Goal: Task Accomplishment & Management: Use online tool/utility

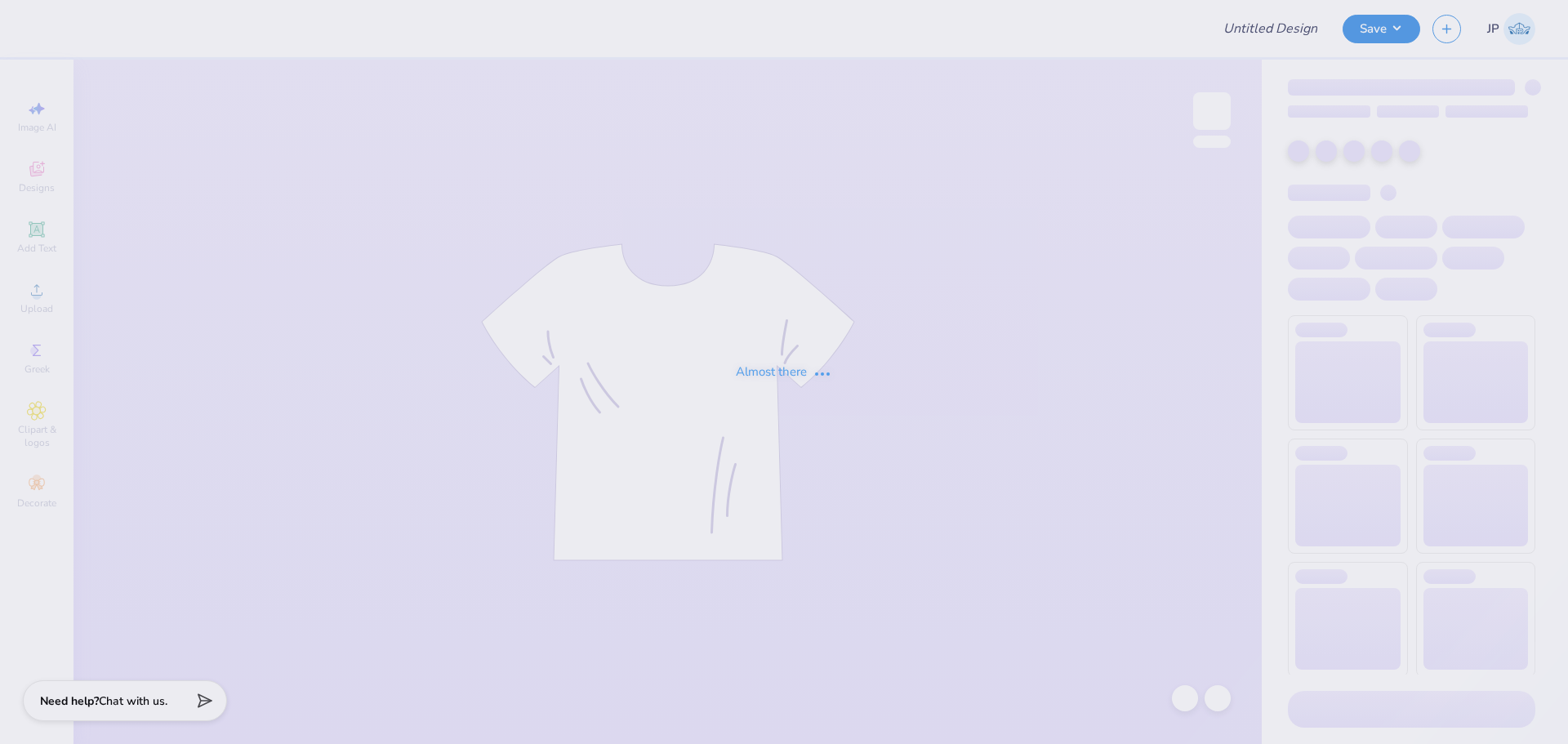
type input "Fall Bid Day 2025 Unfinished"
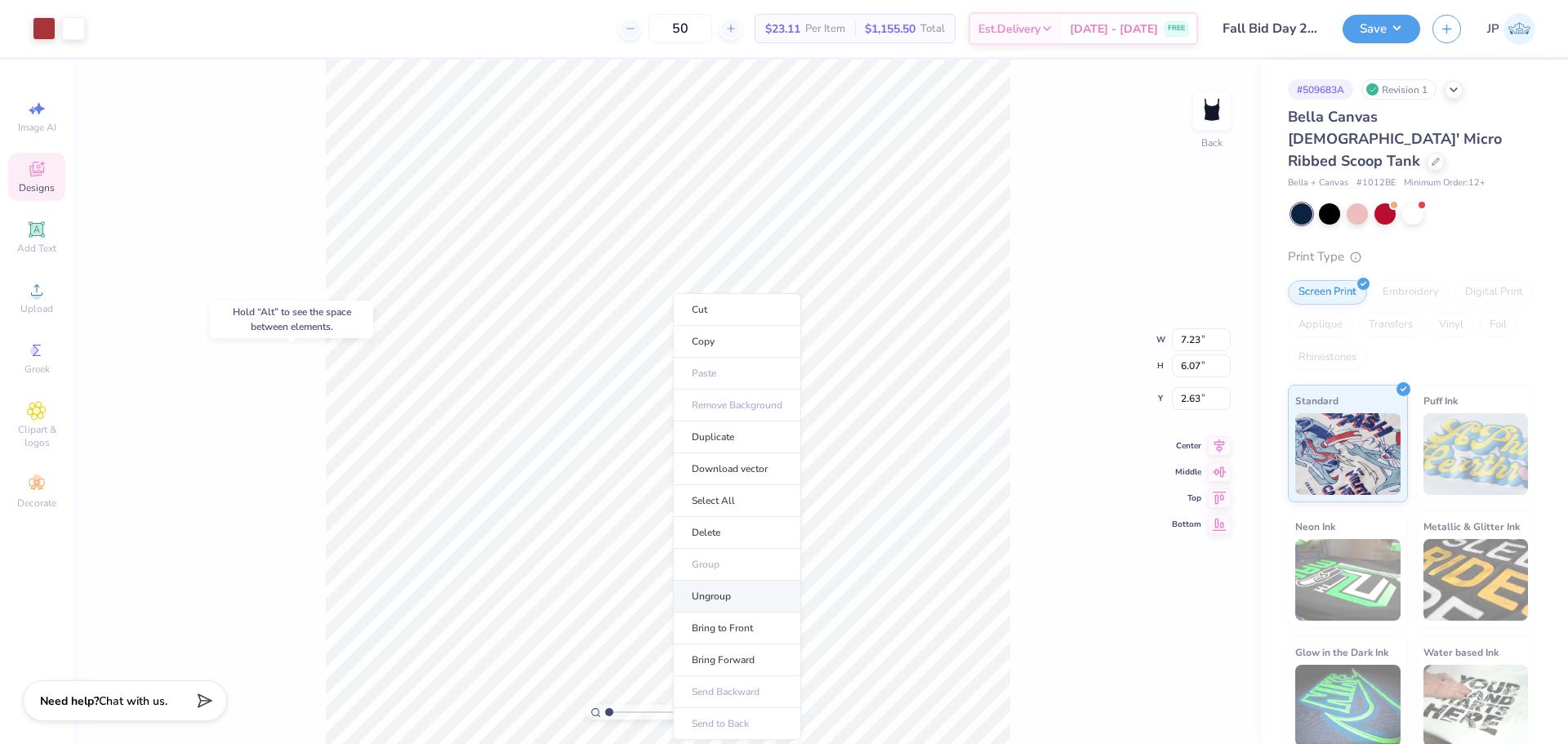
click at [713, 592] on li "Ungroup" at bounding box center [737, 596] width 128 height 32
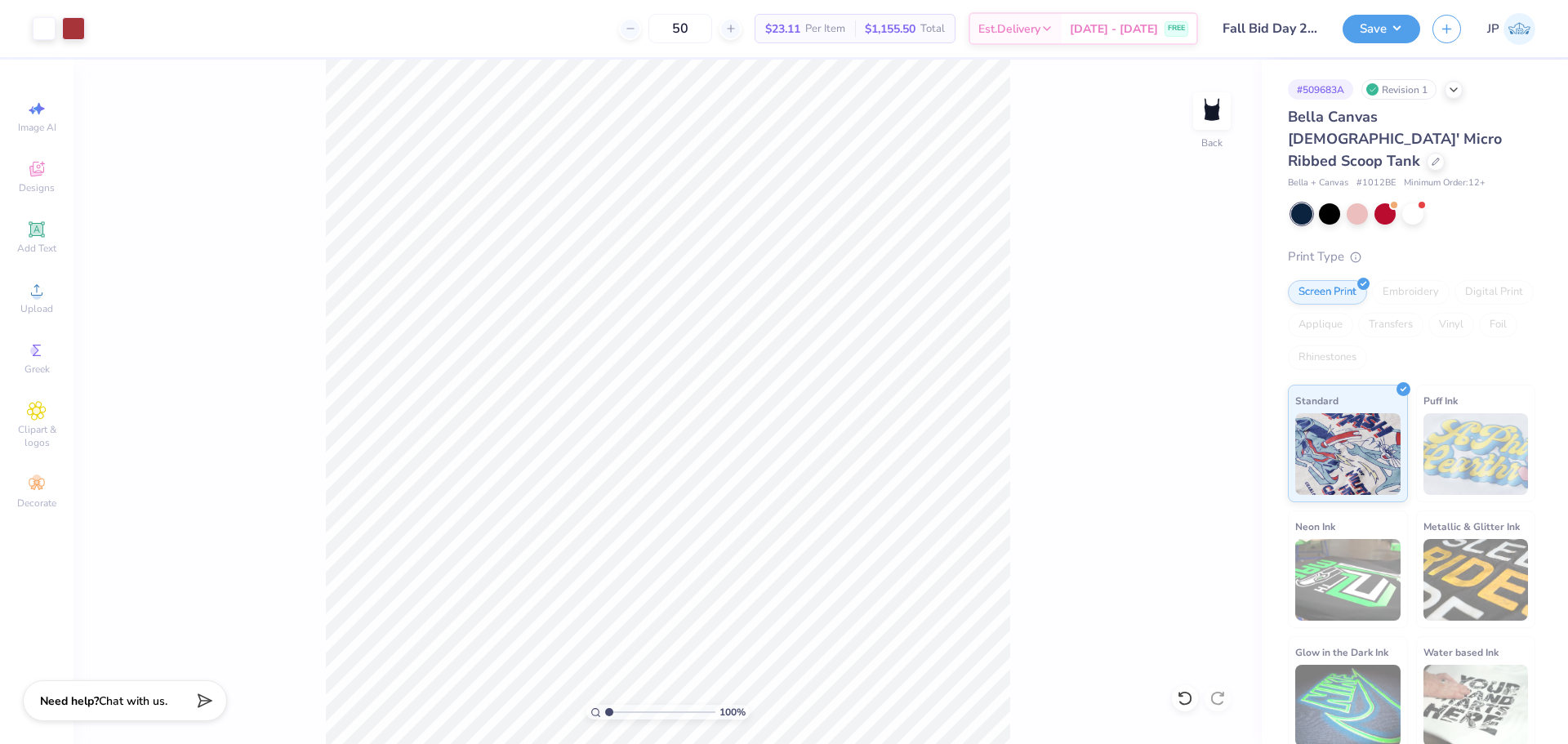
drag, startPoint x: 602, startPoint y: 714, endPoint x: 615, endPoint y: 718, distance: 13.6
click at [615, 718] on div "100 %" at bounding box center [668, 712] width 163 height 15
type input "1.78"
click at [618, 710] on input "range" at bounding box center [660, 712] width 110 height 15
type input "1.73"
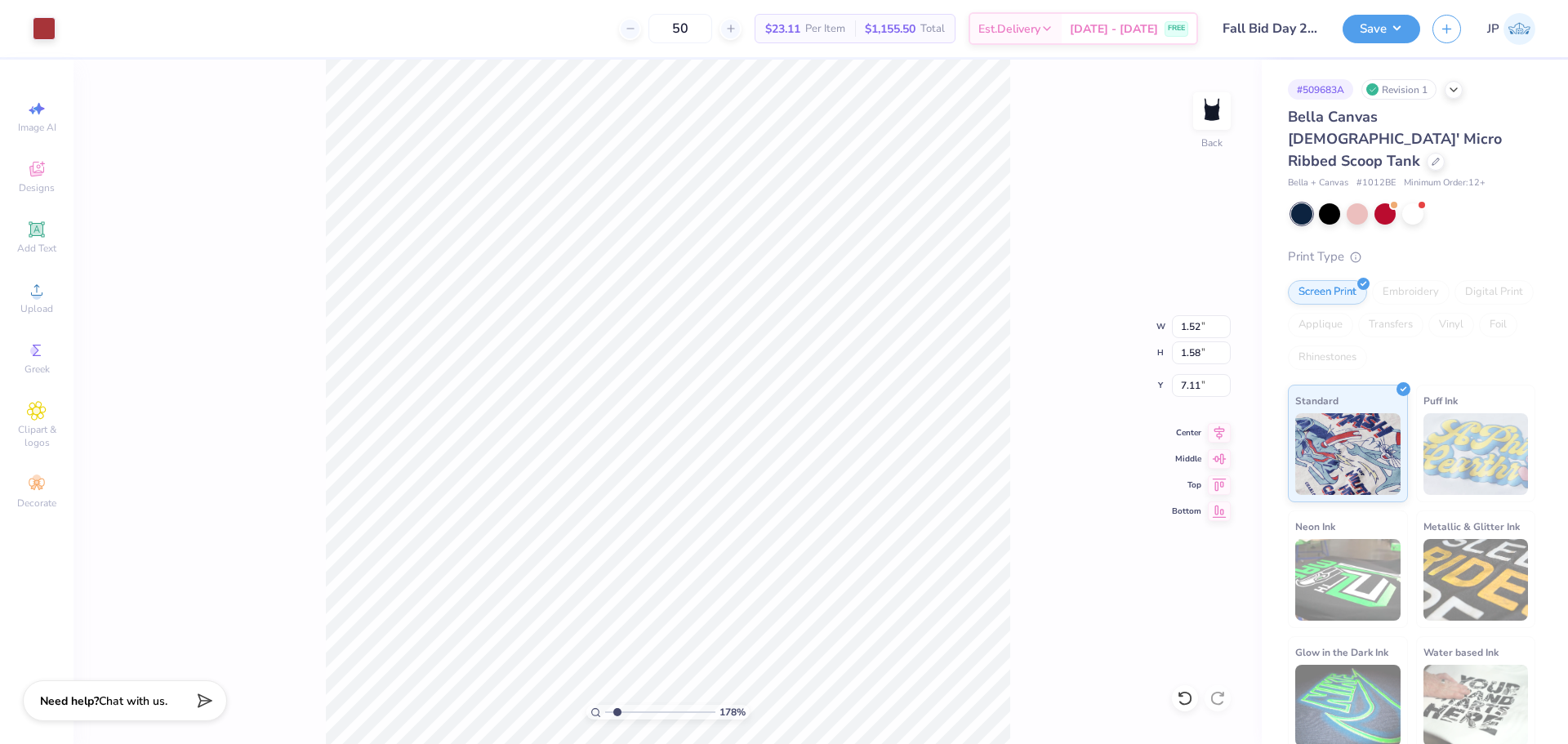
type input "1.52"
type input "1.58"
type input "7.11"
type input "0.55"
type input "0.38"
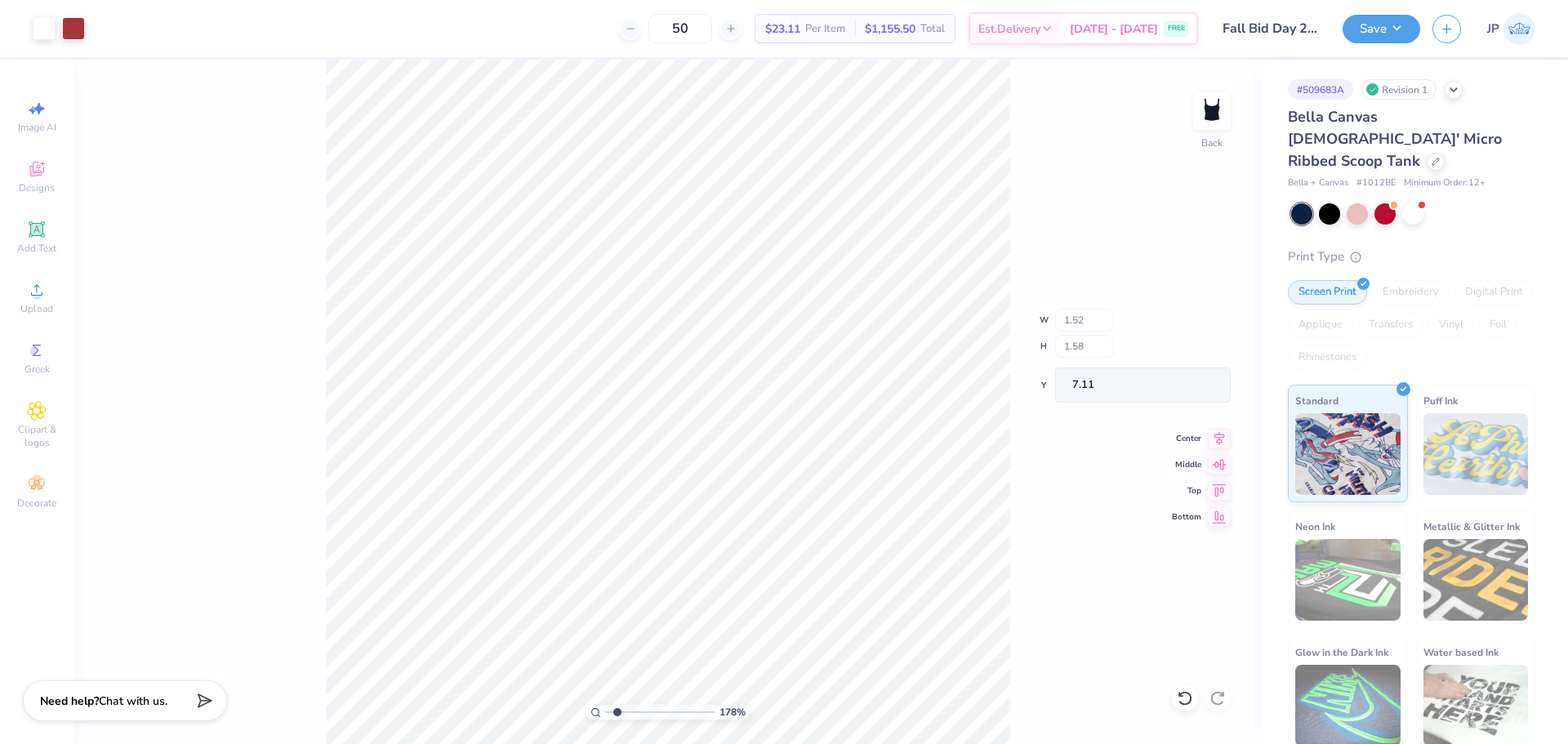
type input "7.90"
type input "1.37"
type input "2.16"
type input "6.53"
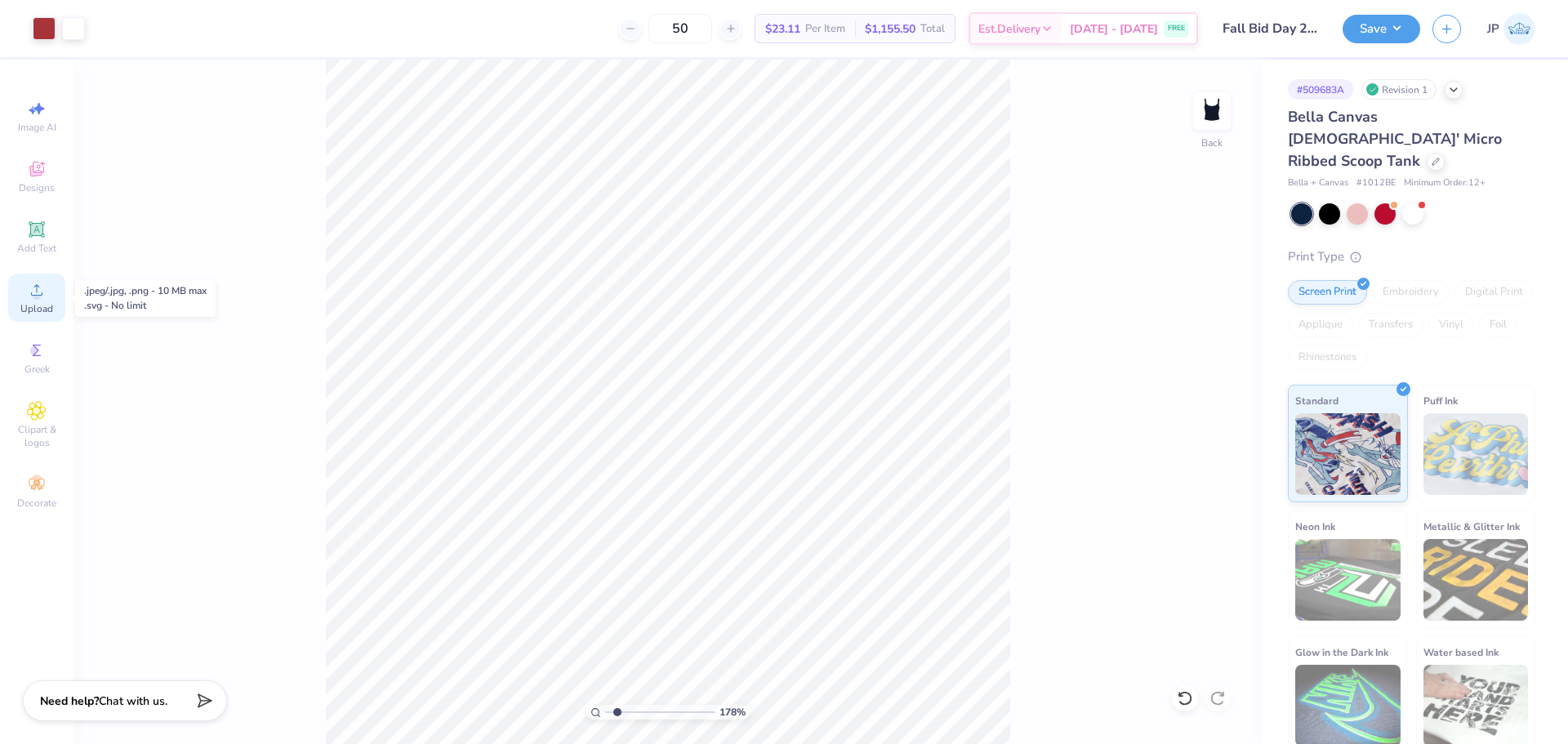
click at [47, 297] on div "Upload" at bounding box center [37, 298] width 57 height 48
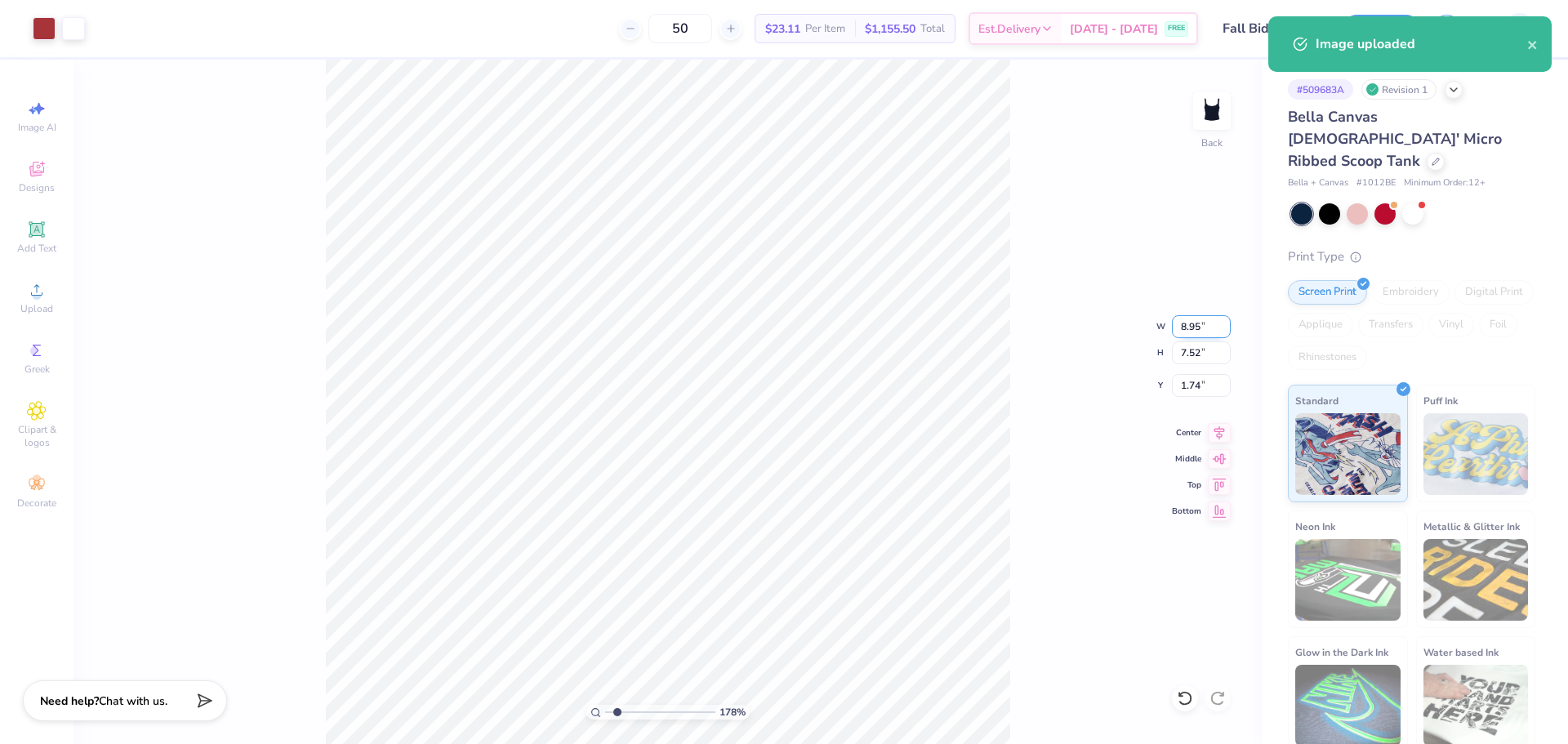
click at [1197, 321] on input "8.95" at bounding box center [1202, 326] width 59 height 22
click at [1194, 321] on input "8.95" at bounding box center [1202, 326] width 59 height 22
click at [1192, 320] on input "8.95" at bounding box center [1202, 326] width 59 height 22
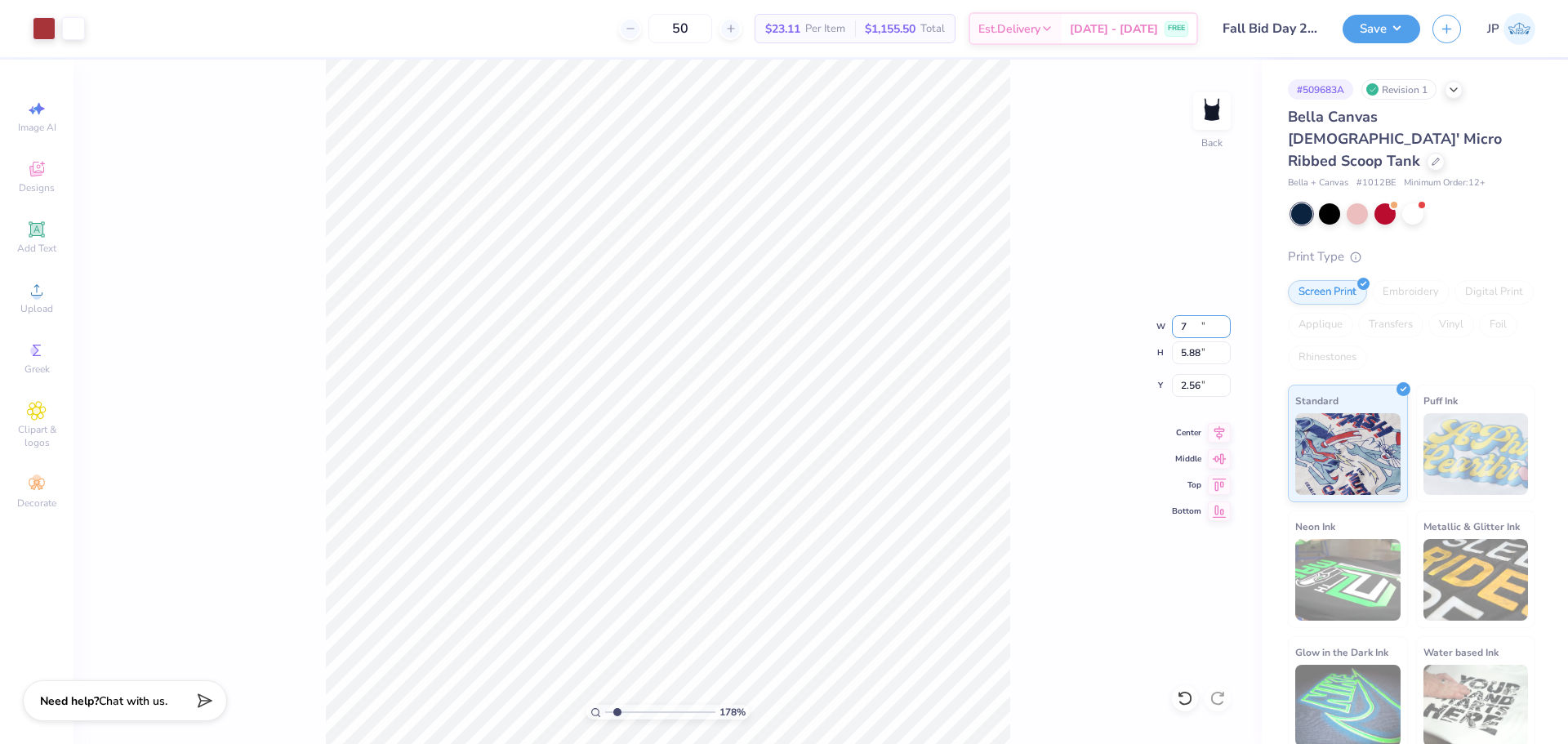
type input "7.00"
type input "5.88"
type input "2.72"
type input "7.12"
type input "5.97"
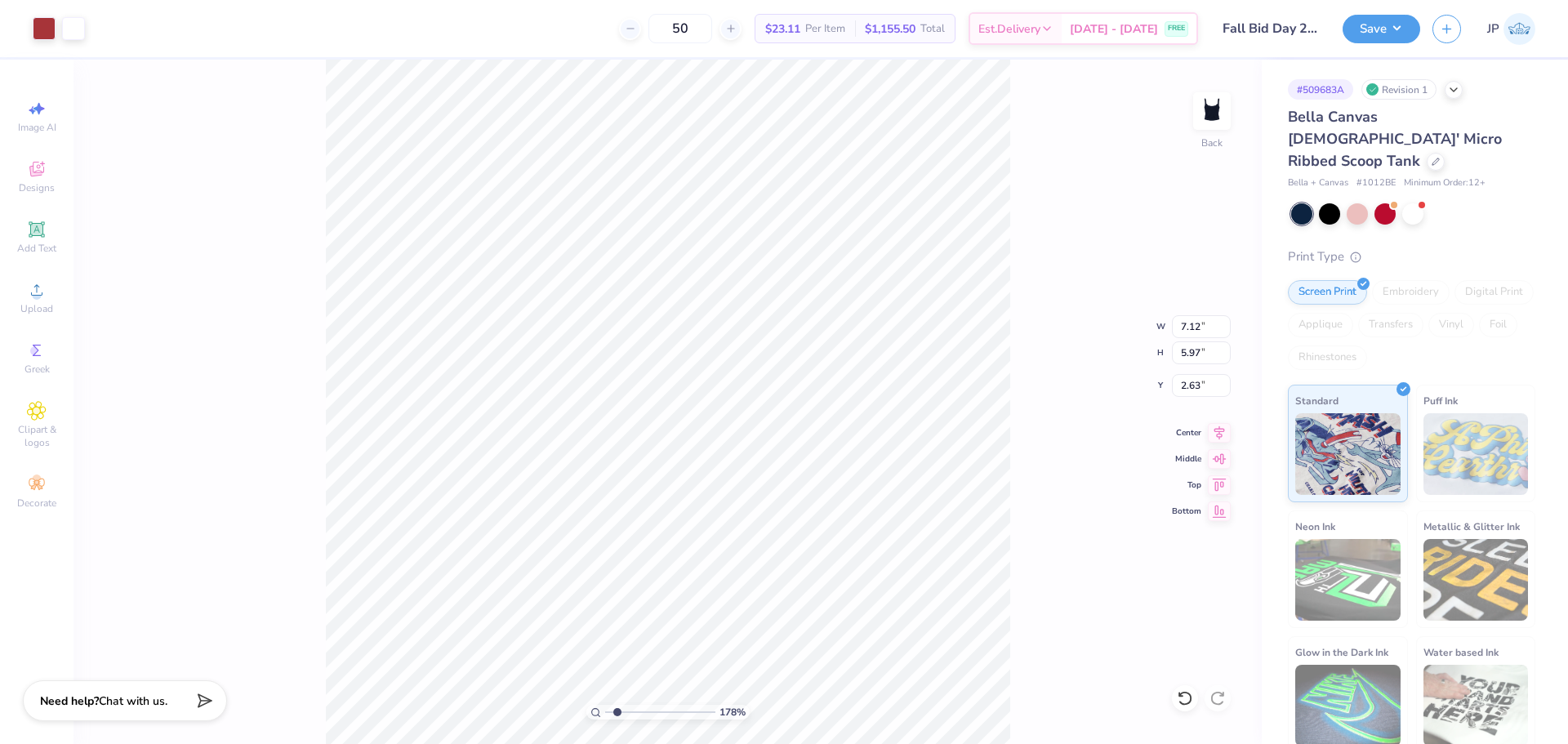
type input "2.78"
type input "2.53"
click at [625, 713] on input "range" at bounding box center [660, 712] width 110 height 15
type input "7.29"
type input "6.12"
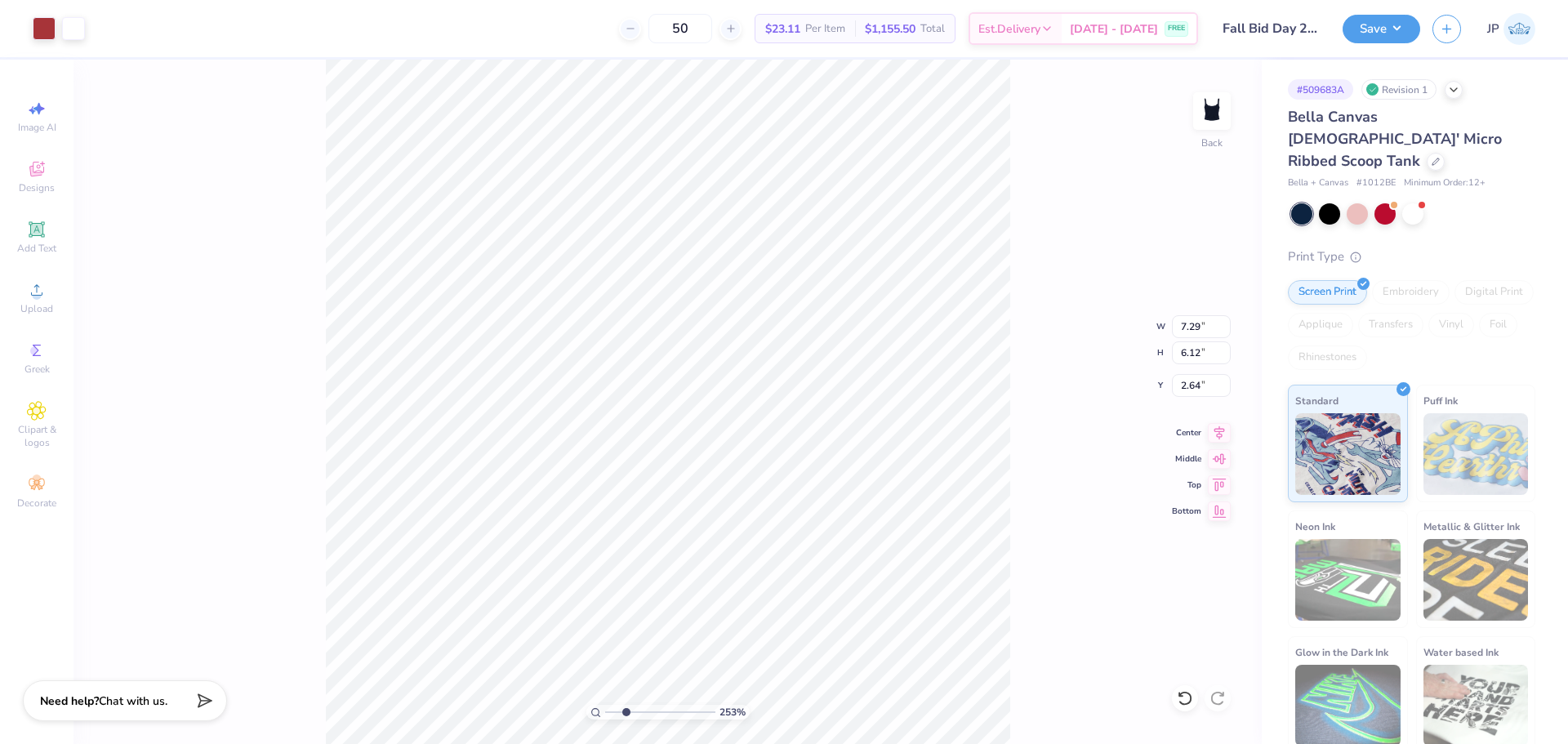
type input "2.65"
type input "7.23"
type input "6.07"
type input "2.62"
click at [576, 564] on li "Group" at bounding box center [579, 564] width 128 height 32
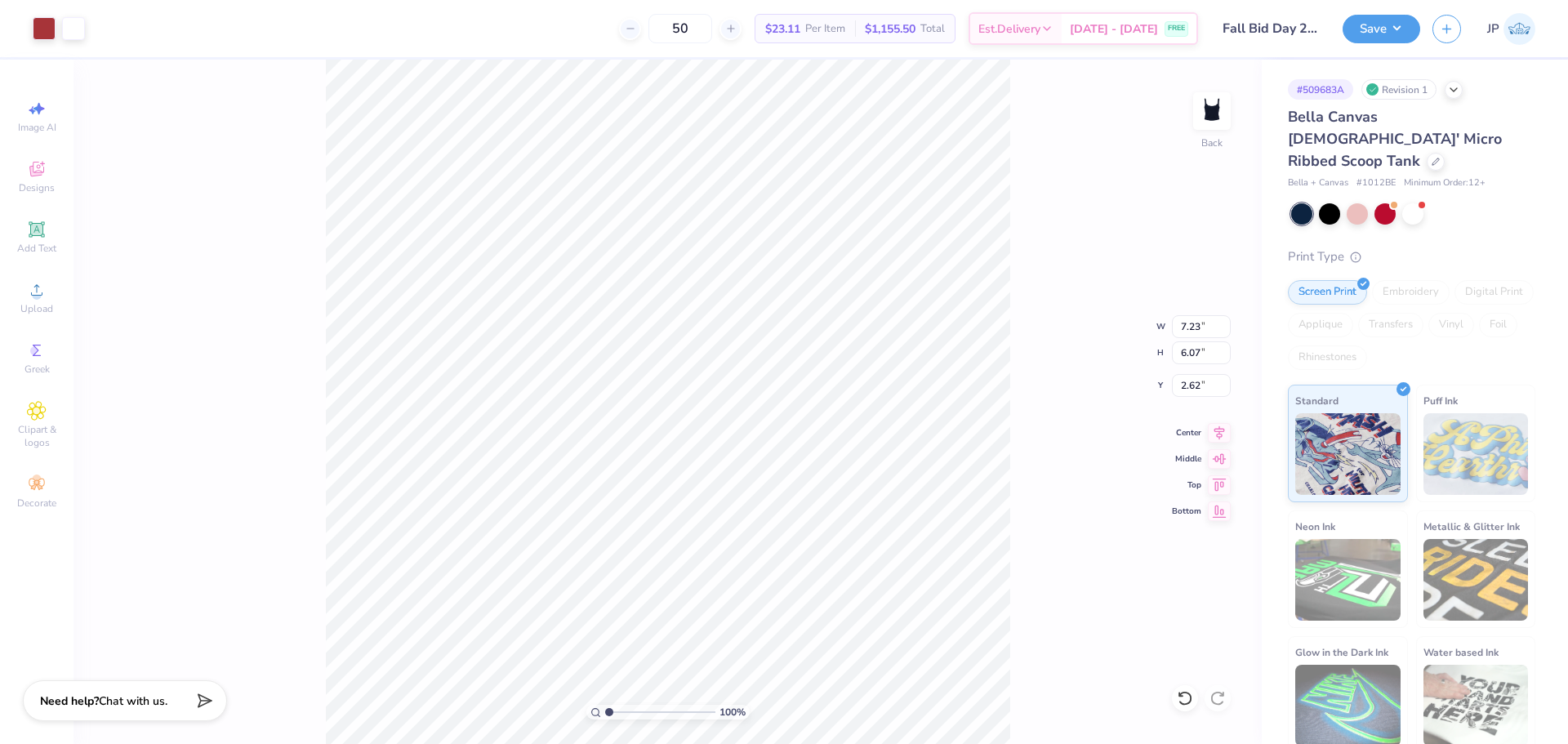
drag, startPoint x: 599, startPoint y: 704, endPoint x: 579, endPoint y: 701, distance: 20.2
type input "1"
click at [605, 705] on input "range" at bounding box center [660, 712] width 110 height 15
click at [1182, 321] on input "7.23" at bounding box center [1202, 326] width 59 height 22
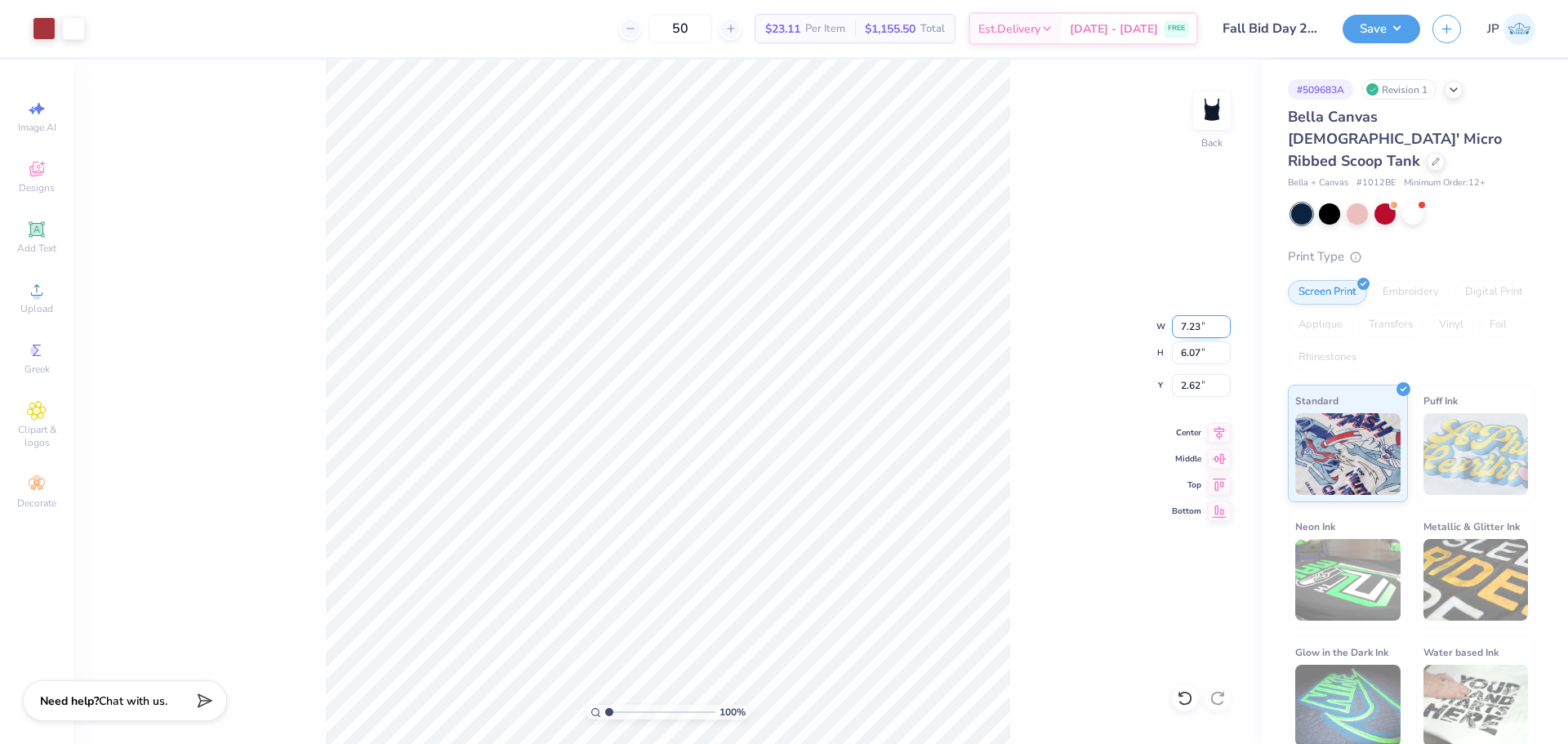
click at [1182, 321] on input "7.23" at bounding box center [1202, 326] width 59 height 22
click at [698, 593] on li "Ungroup" at bounding box center [734, 596] width 128 height 32
click at [1198, 388] on input "2.62" at bounding box center [1202, 384] width 59 height 22
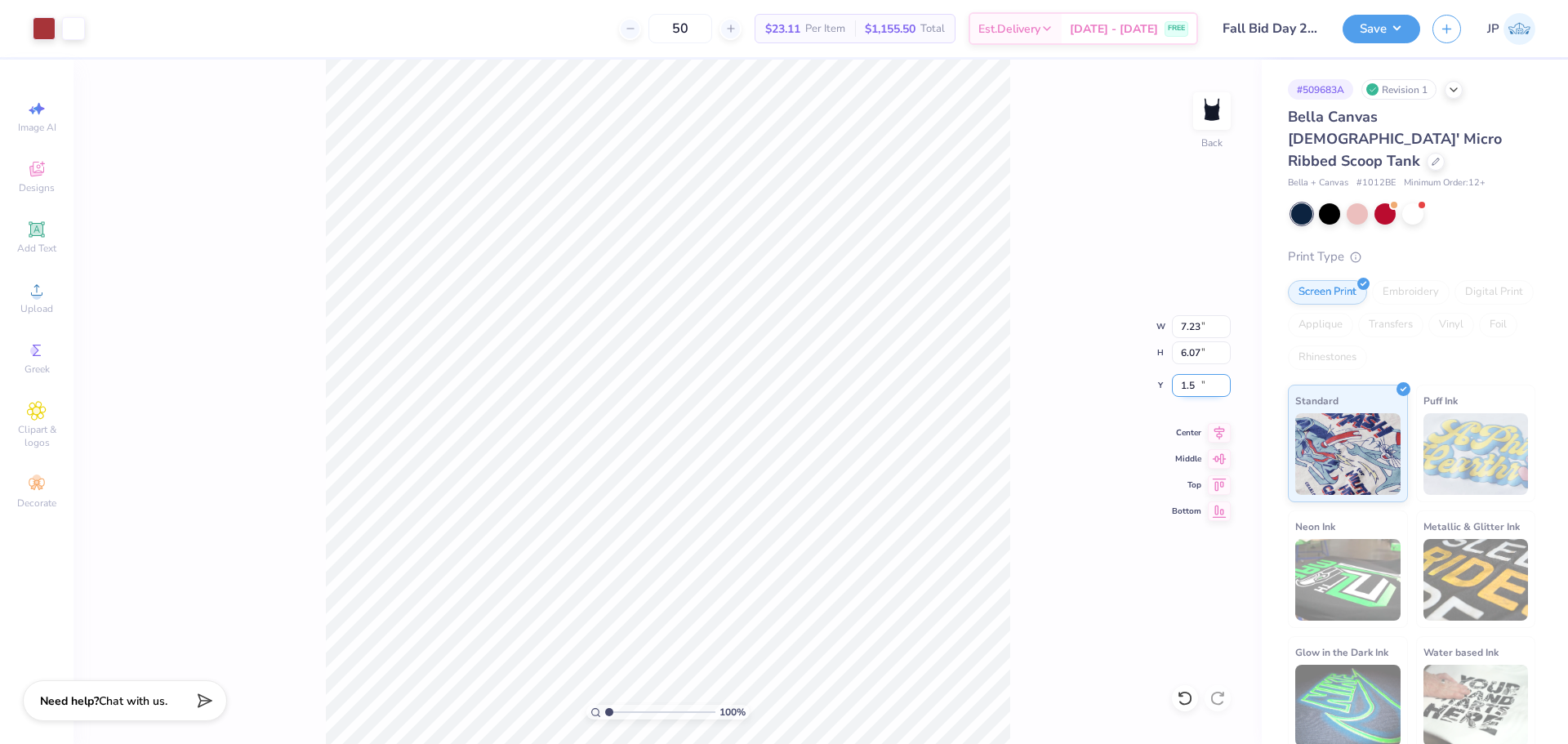
type input "1.50"
type input "2.08"
click at [621, 709] on input "range" at bounding box center [660, 712] width 110 height 15
click at [1187, 389] on input "1.50" at bounding box center [1202, 384] width 59 height 22
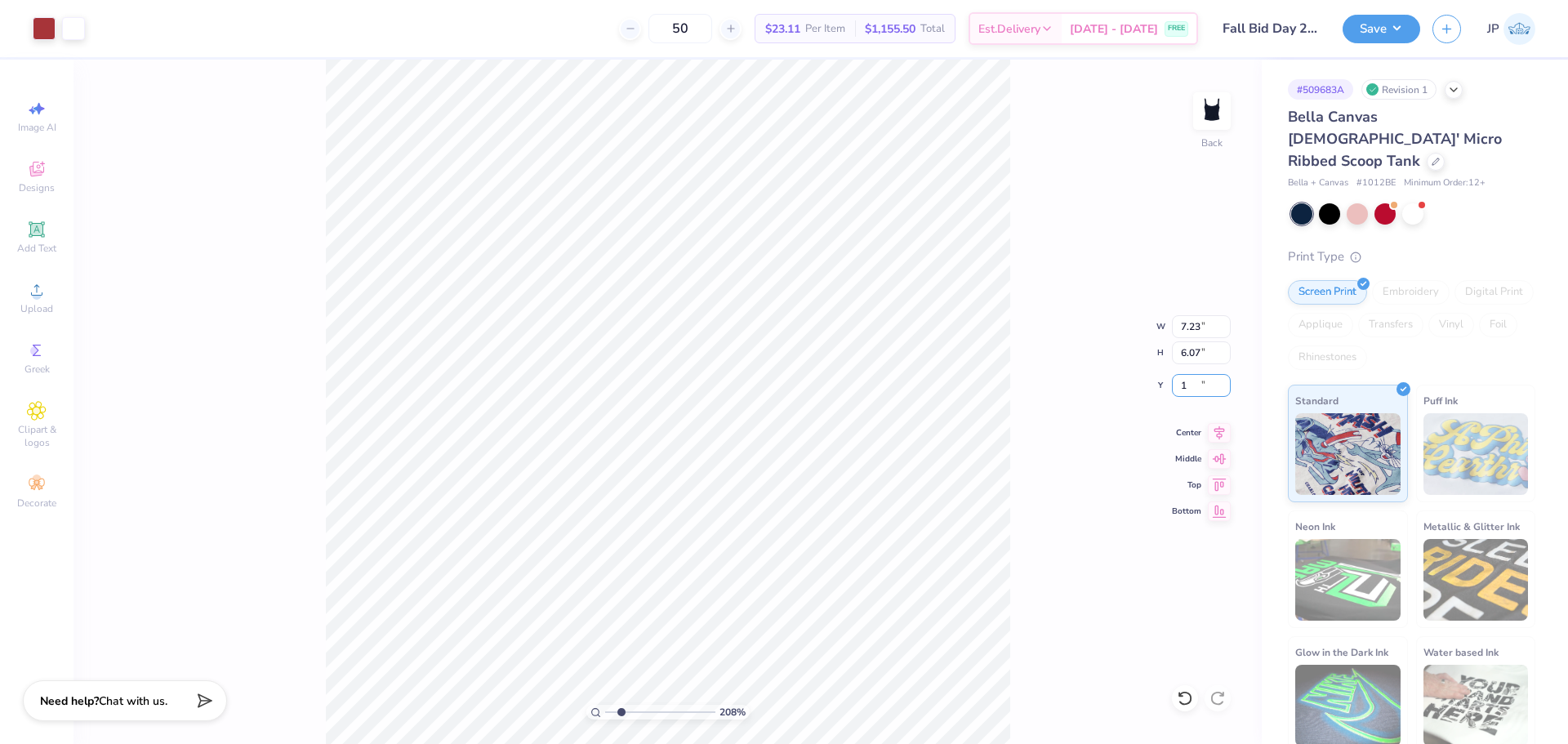
type input "1.00"
click at [1211, 327] on input "7.23" at bounding box center [1202, 326] width 59 height 22
type input "7.00"
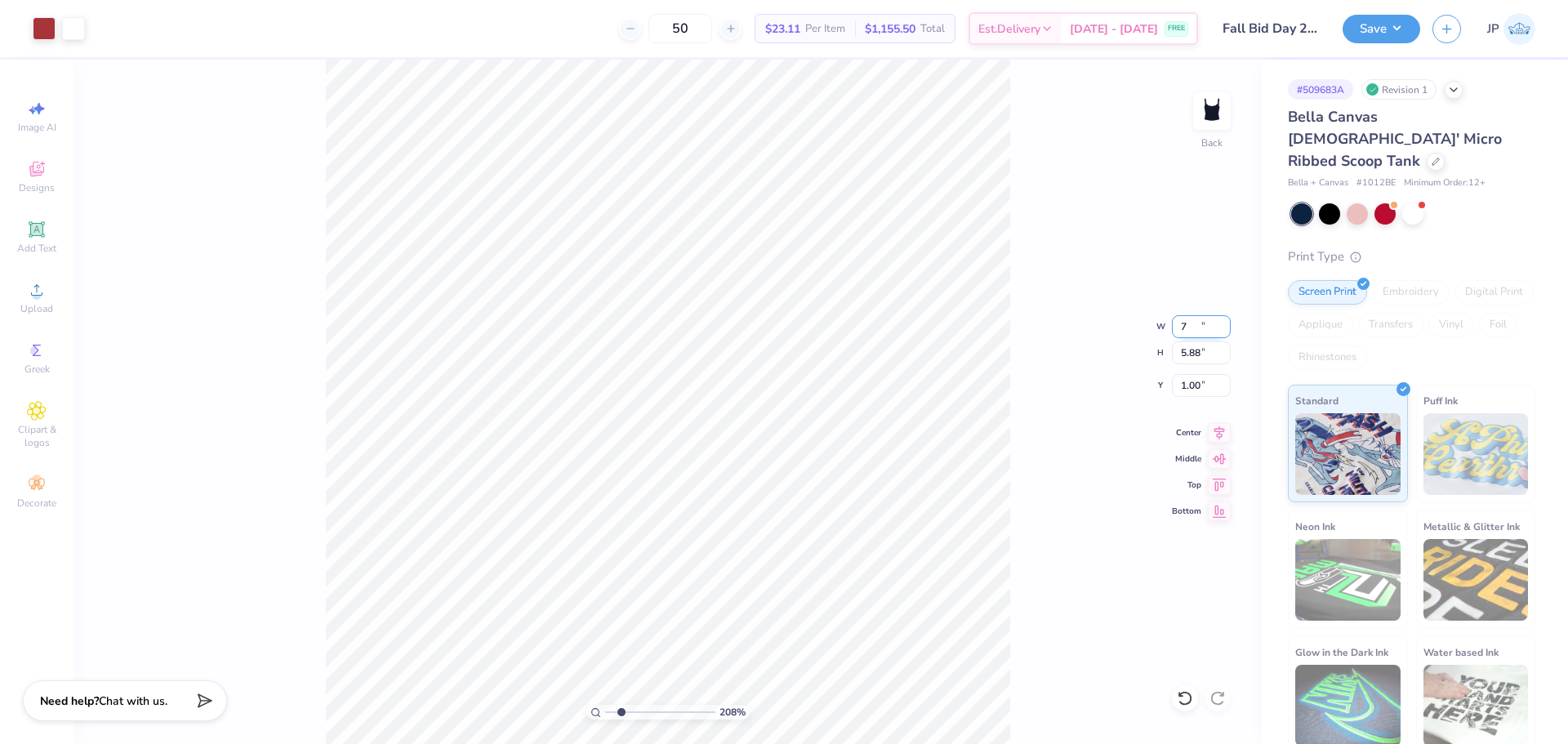
type input "5.88"
type input "1.10"
drag, startPoint x: 619, startPoint y: 710, endPoint x: 593, endPoint y: 703, distance: 26.9
type input "1"
click at [605, 705] on input "range" at bounding box center [660, 712] width 110 height 15
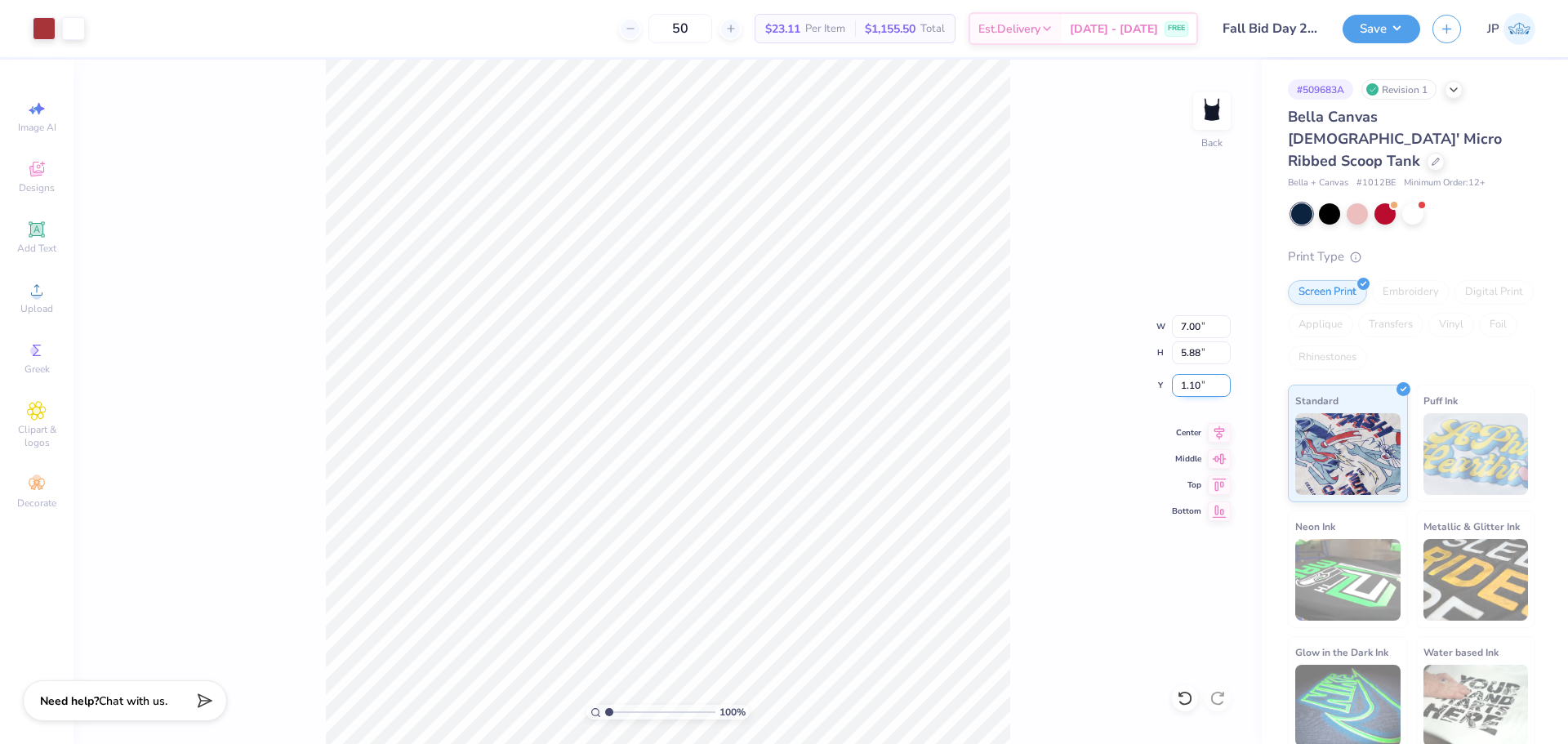
click at [1191, 383] on input "1.10" at bounding box center [1202, 384] width 59 height 22
type input "1.00"
click at [291, 244] on div "100 % Back" at bounding box center [667, 402] width 1188 height 684
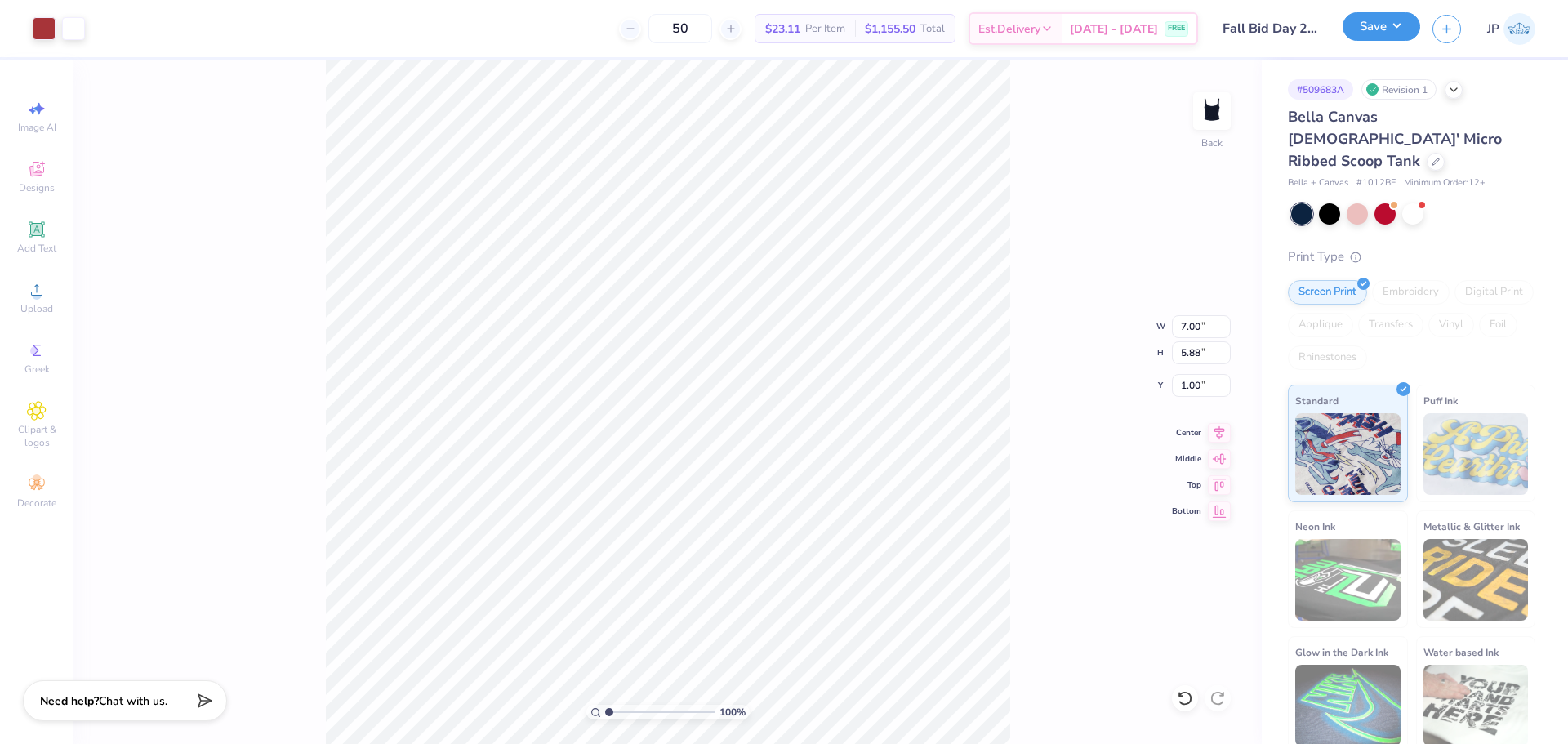
click at [1374, 29] on button "Save" at bounding box center [1381, 27] width 77 height 28
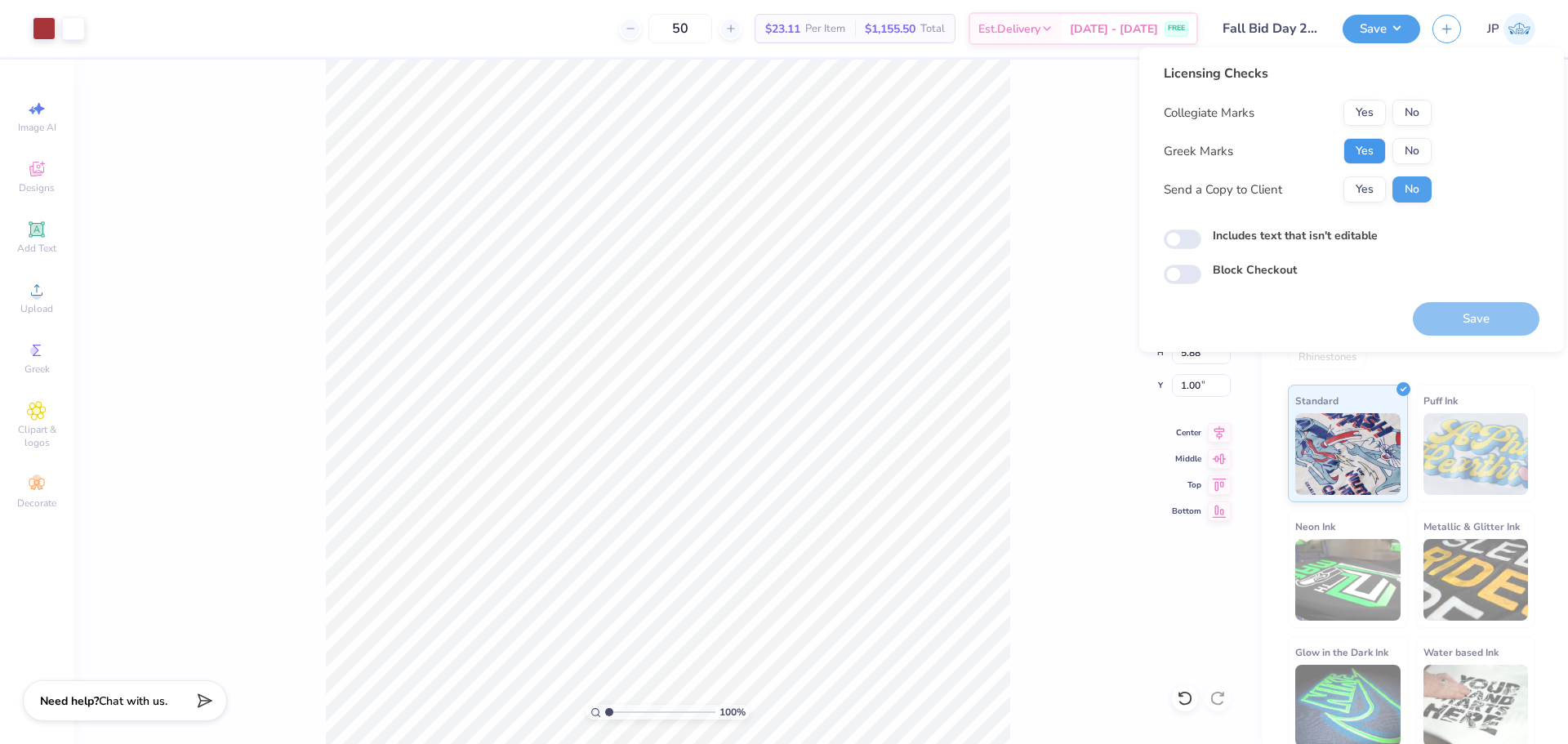
click at [1353, 145] on button "Yes" at bounding box center [1365, 151] width 42 height 26
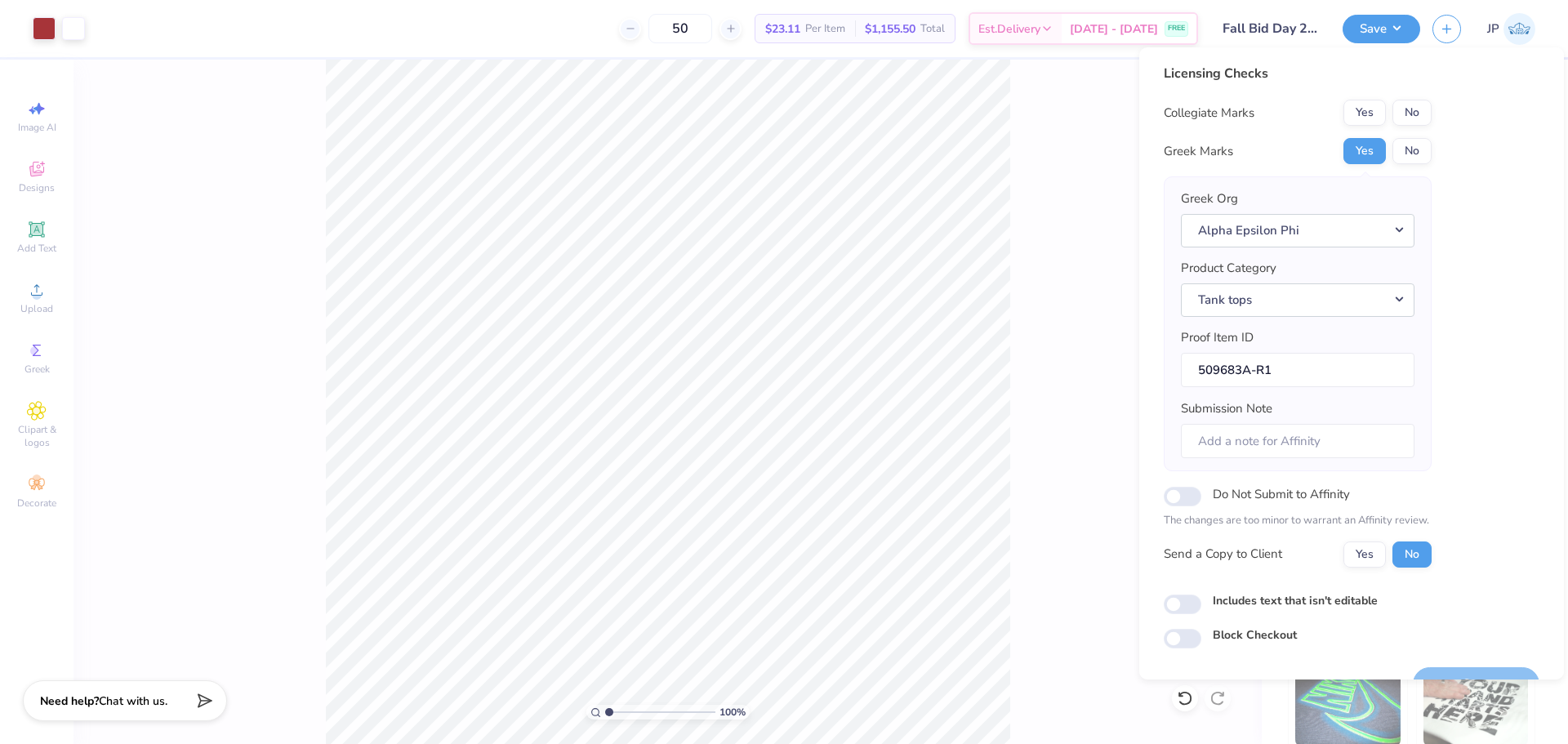
click at [1392, 103] on div "Yes No" at bounding box center [1388, 112] width 88 height 26
click at [1407, 112] on button "No" at bounding box center [1411, 112] width 39 height 26
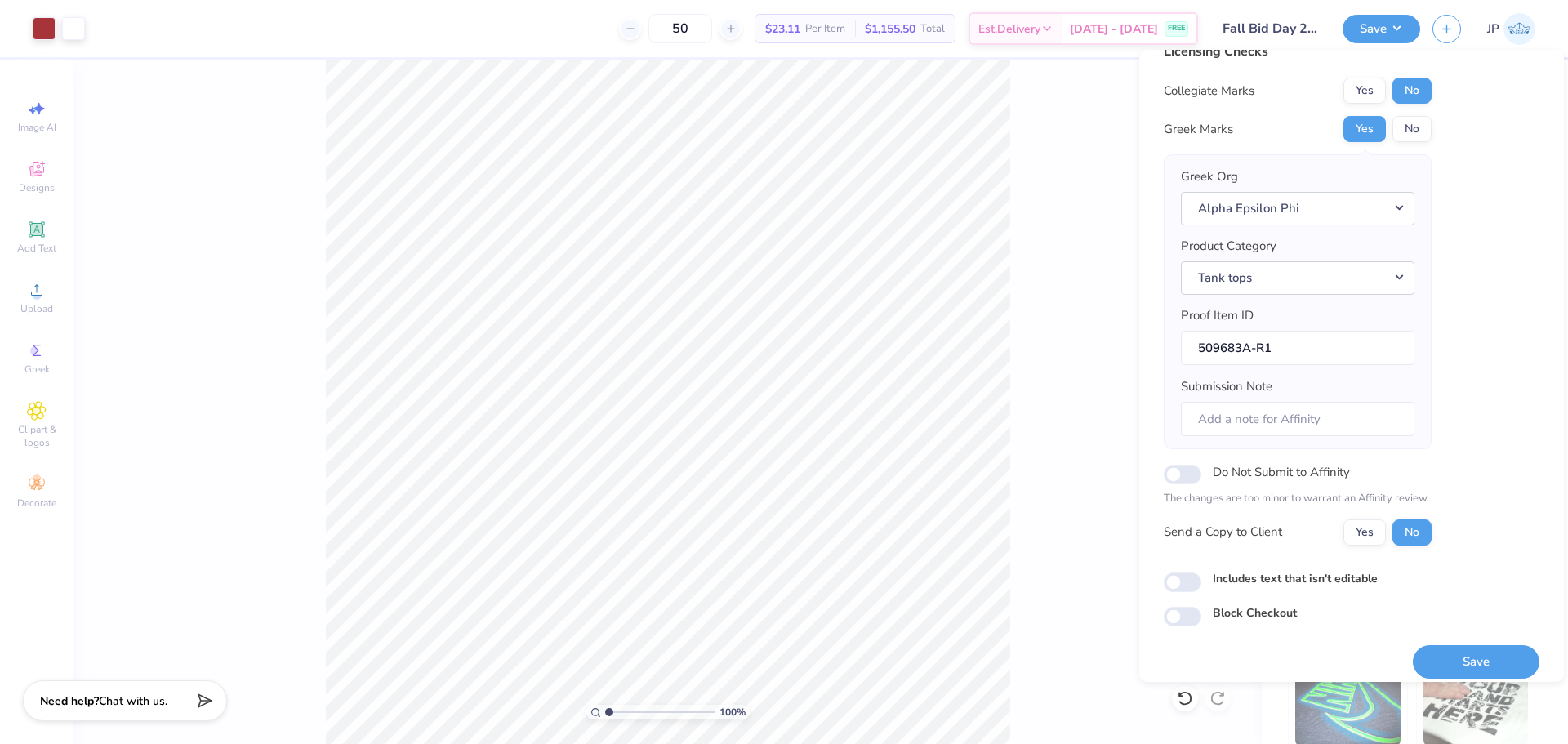
scroll to position [37, 0]
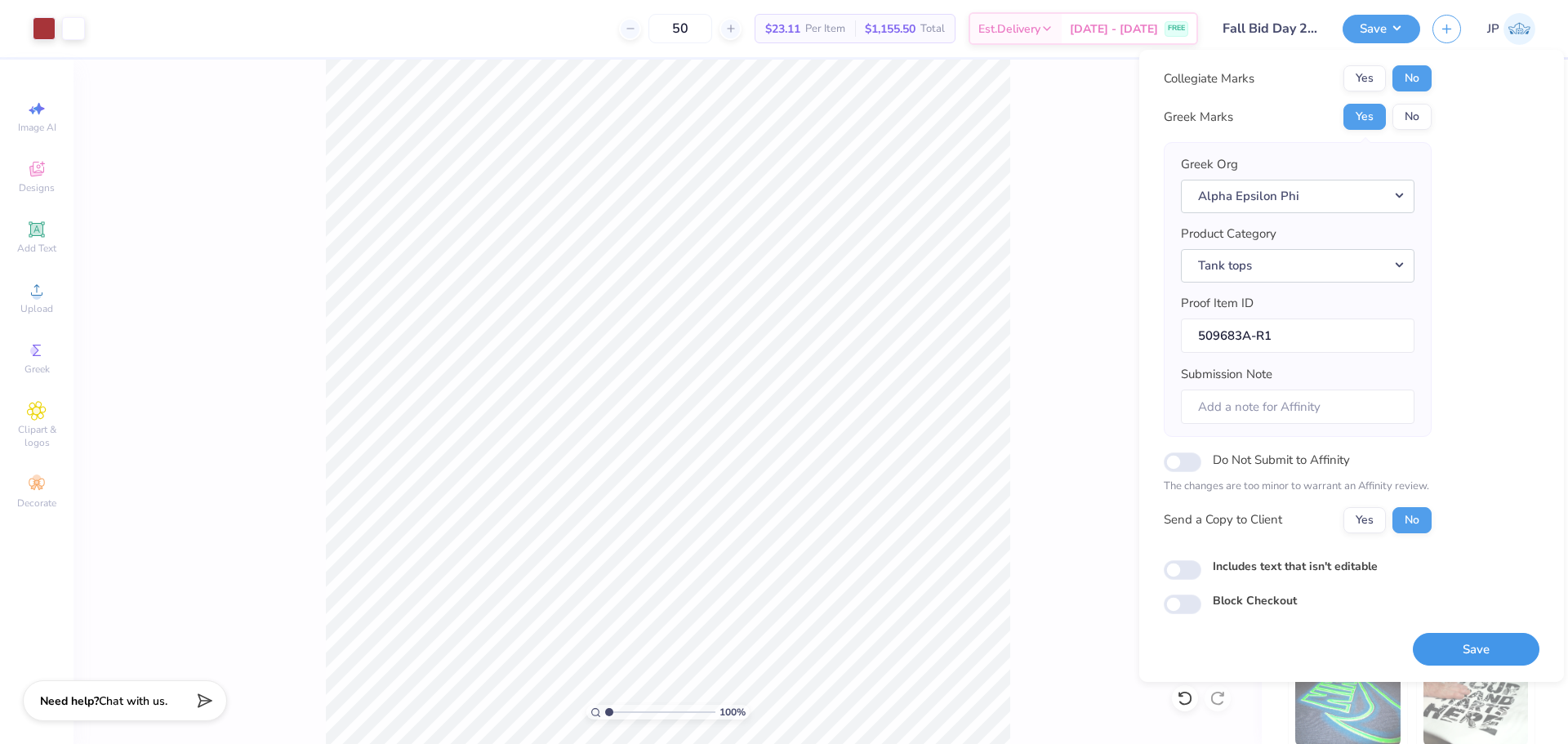
click at [1478, 647] on button "Save" at bounding box center [1476, 649] width 127 height 33
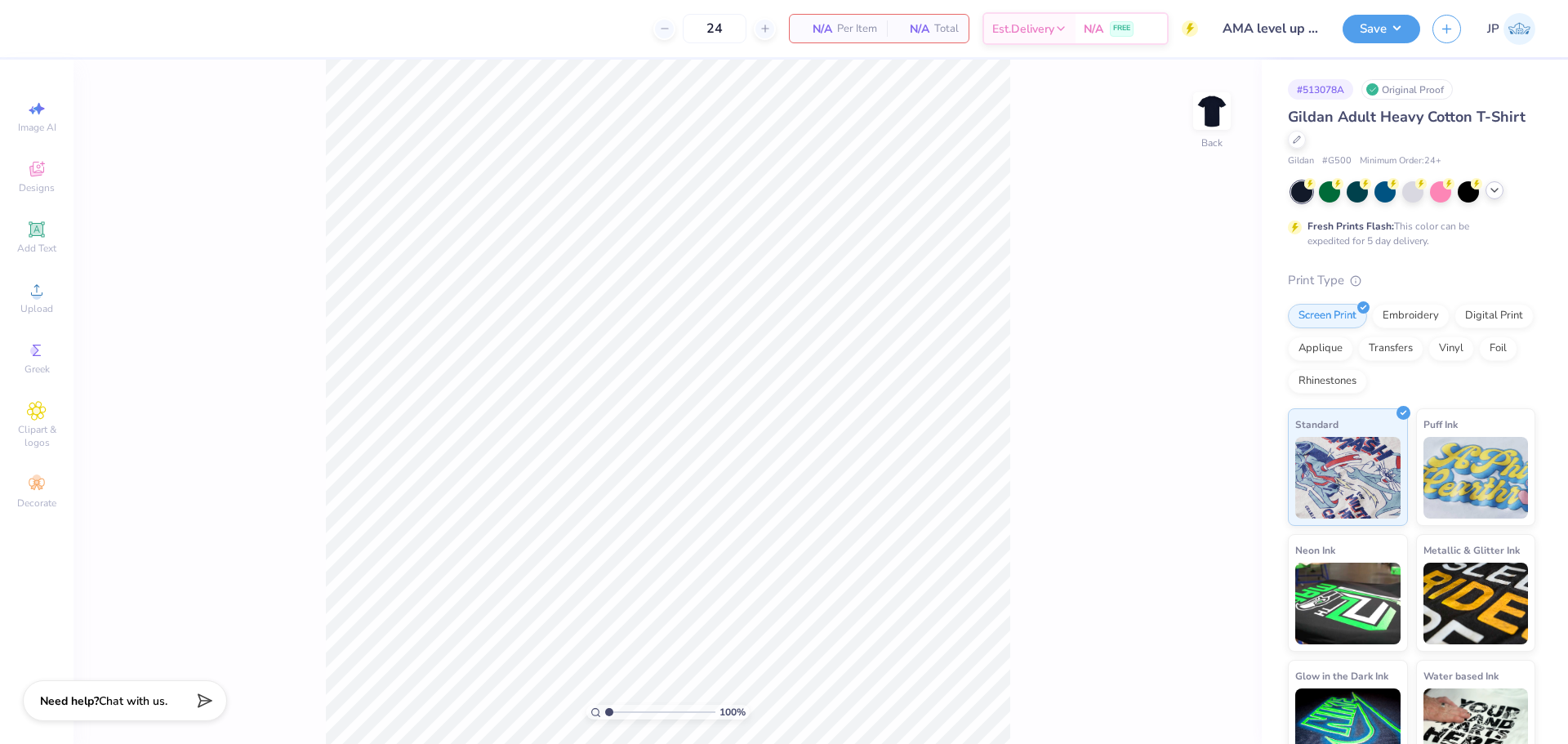
click at [1489, 198] on div at bounding box center [1413, 192] width 244 height 22
click at [1494, 194] on icon at bounding box center [1495, 191] width 13 height 13
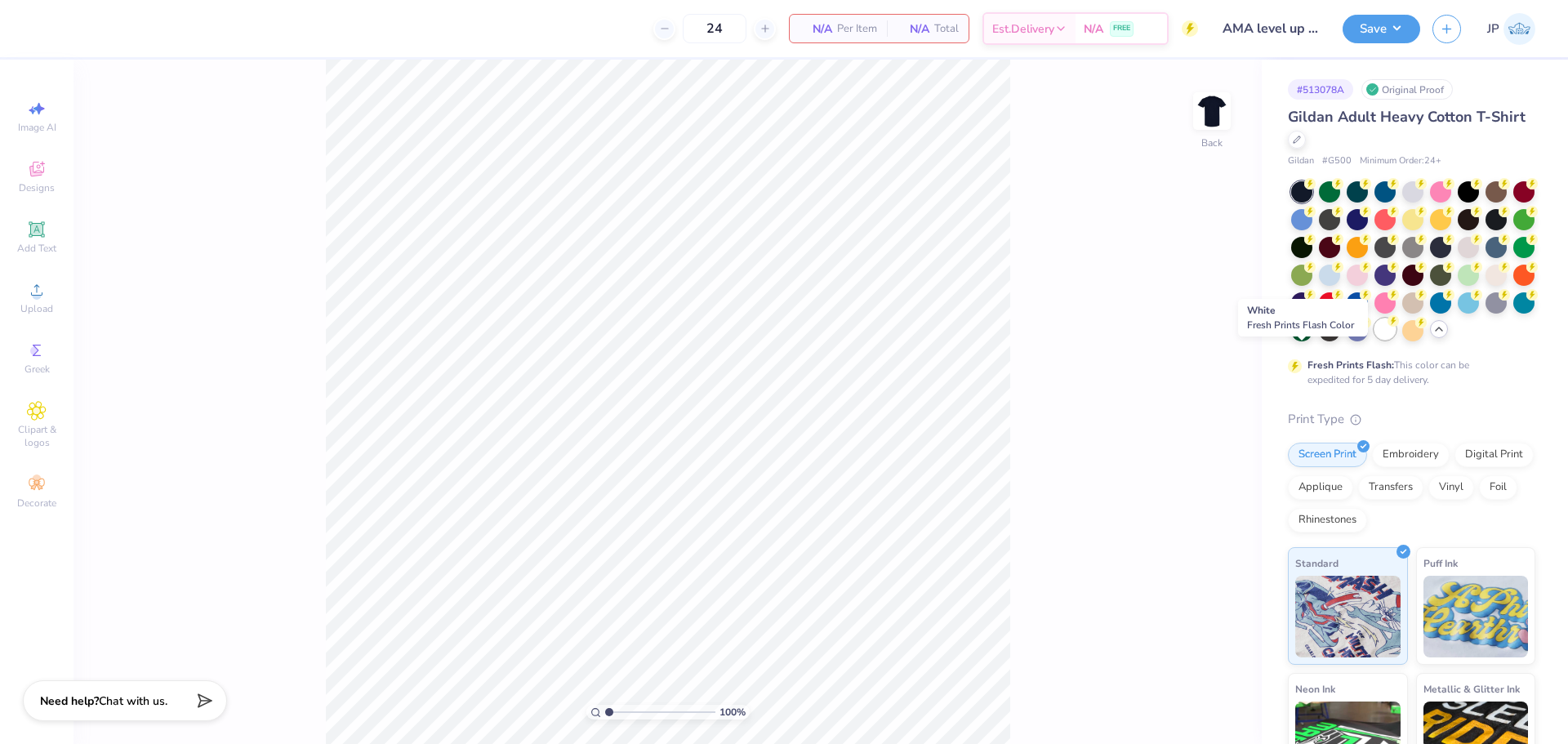
click at [1375, 340] on div at bounding box center [1386, 330] width 22 height 22
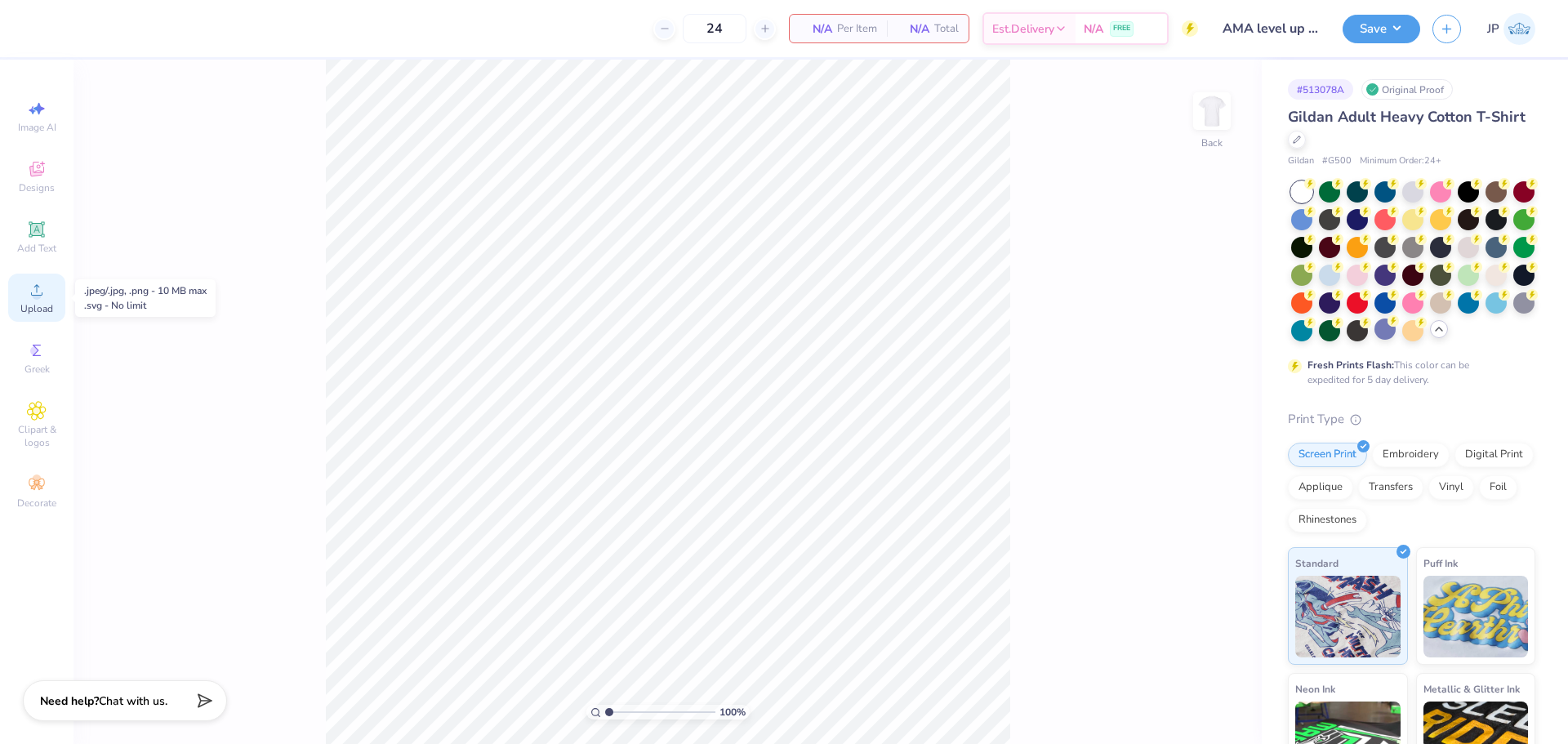
click at [56, 295] on div "Upload" at bounding box center [37, 298] width 57 height 48
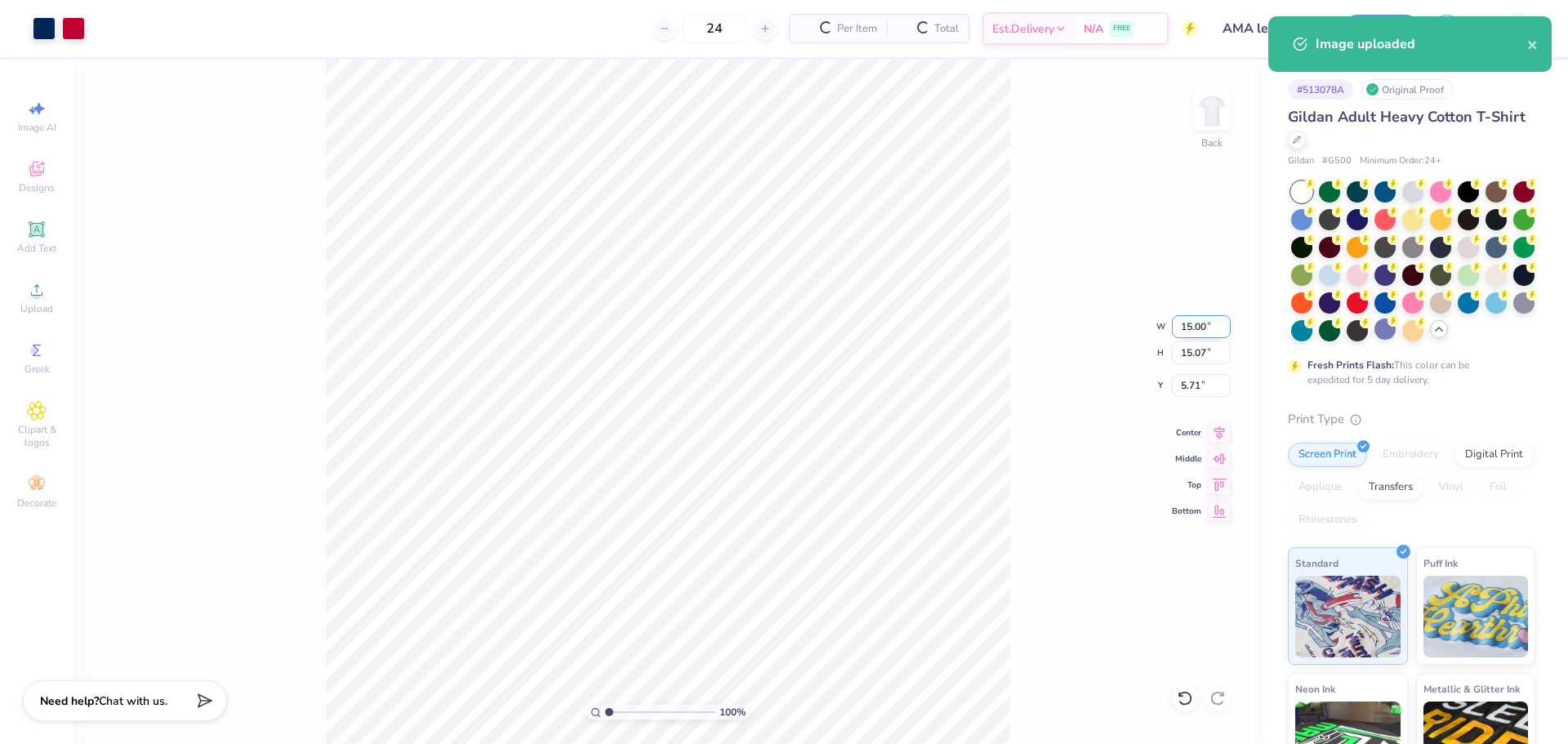
click at [1189, 330] on input "15.00" at bounding box center [1202, 326] width 59 height 22
click at [1198, 355] on input "15.07" at bounding box center [1202, 352] width 59 height 22
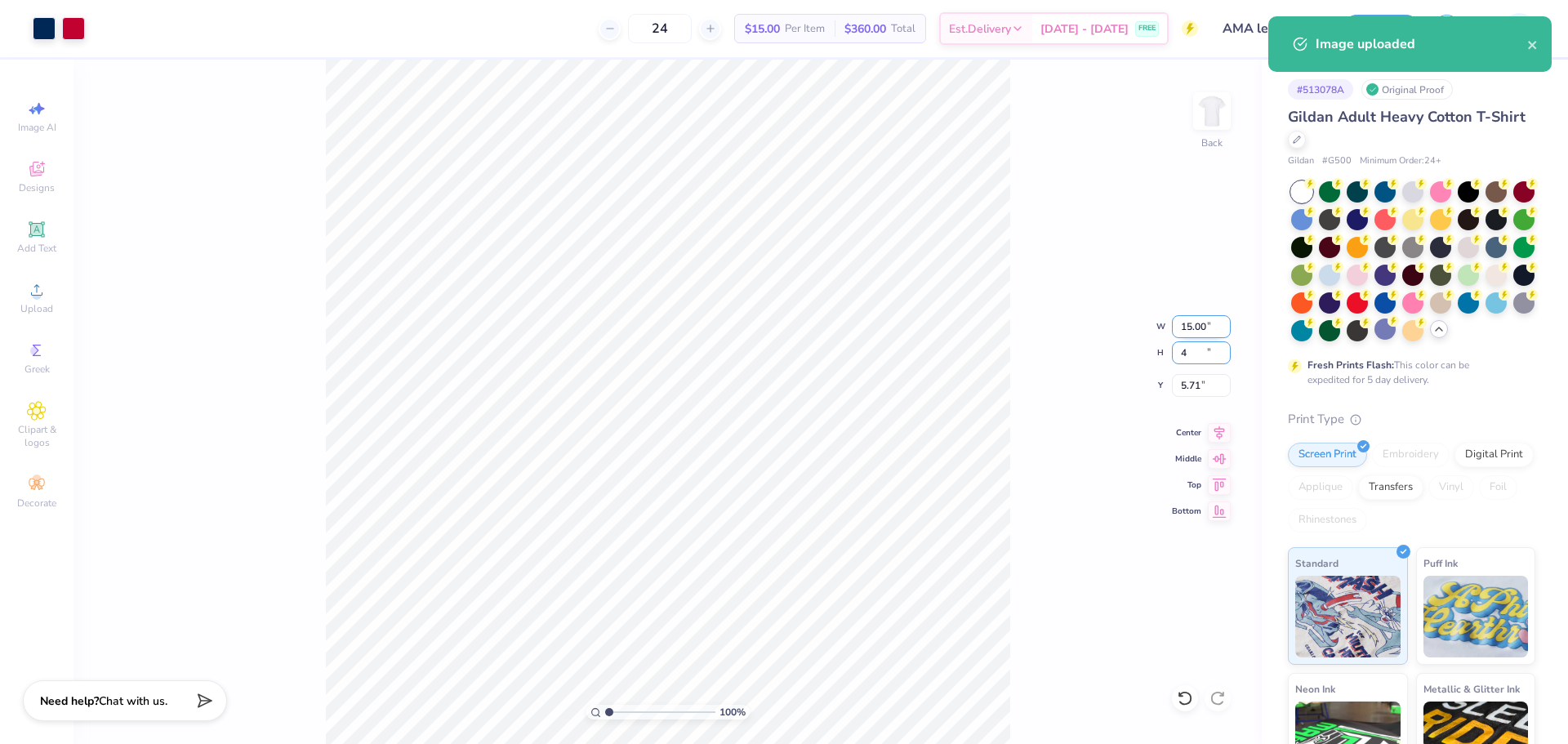
type input "4"
type input "3.98"
type input "4.00"
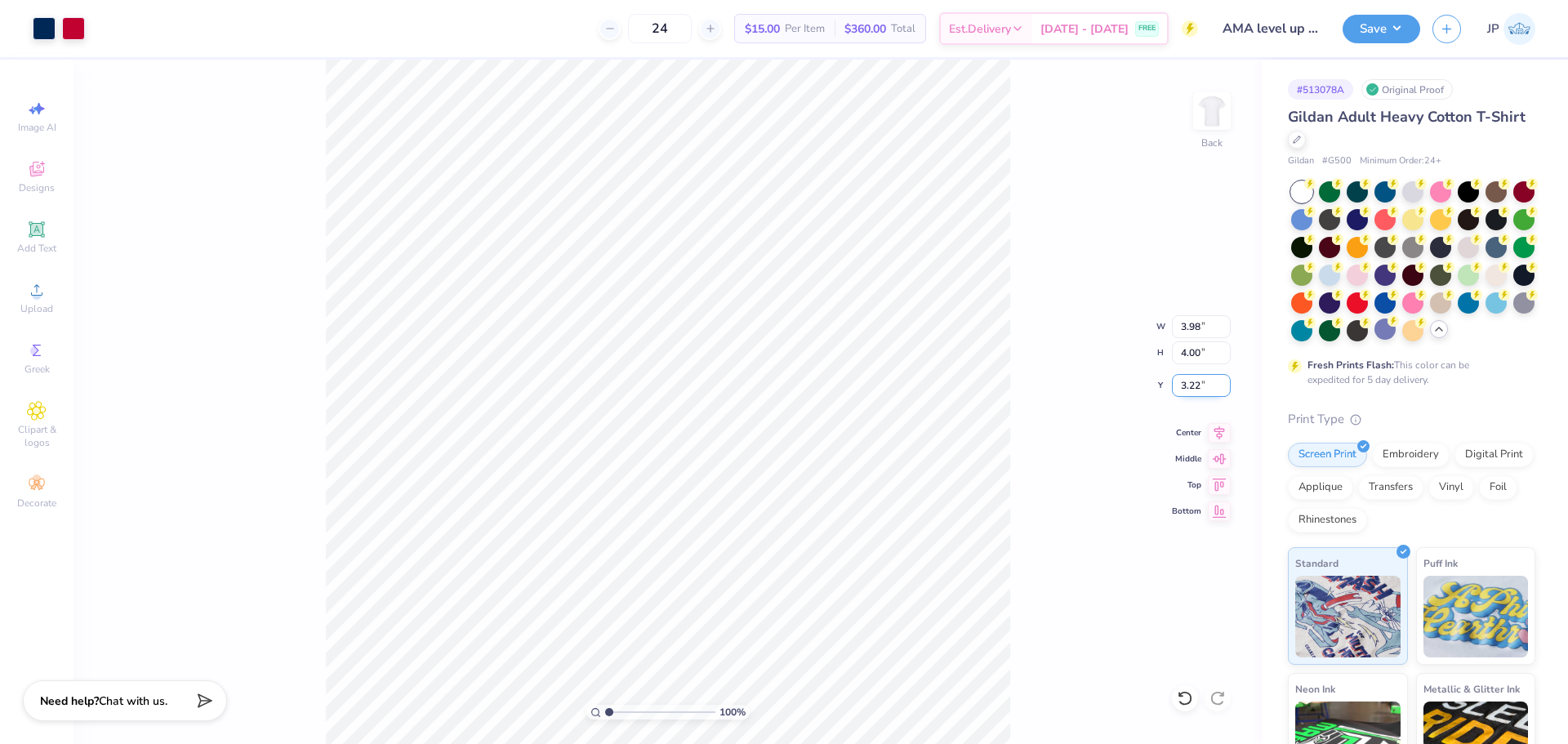
click at [1186, 385] on input "3.22" at bounding box center [1202, 384] width 59 height 22
type input "3.00"
click at [1207, 107] on img at bounding box center [1212, 111] width 65 height 65
click at [57, 288] on div "Upload" at bounding box center [37, 298] width 57 height 48
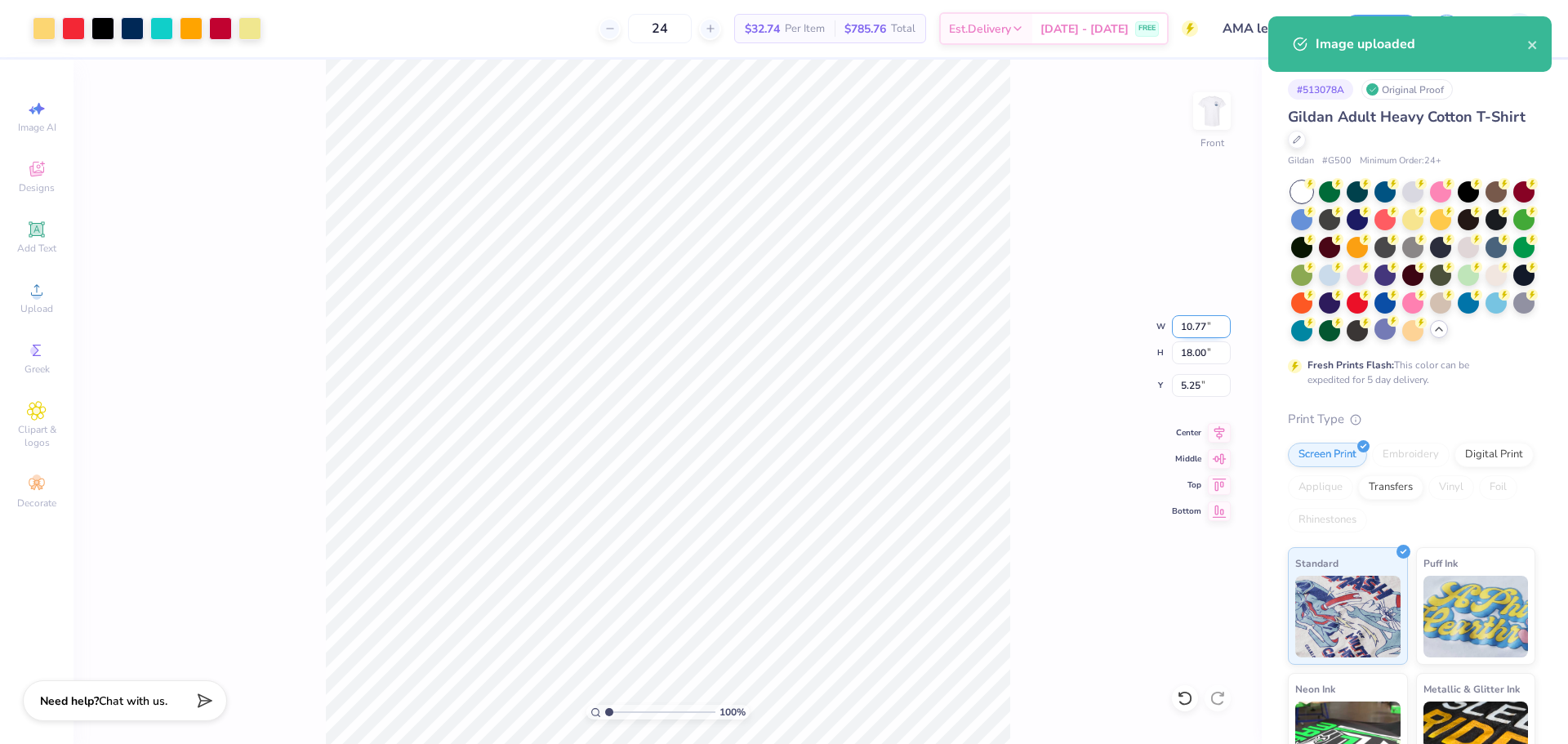
click at [1181, 330] on input "10.77" at bounding box center [1202, 326] width 59 height 22
click at [1179, 330] on input "10.77" at bounding box center [1202, 326] width 59 height 22
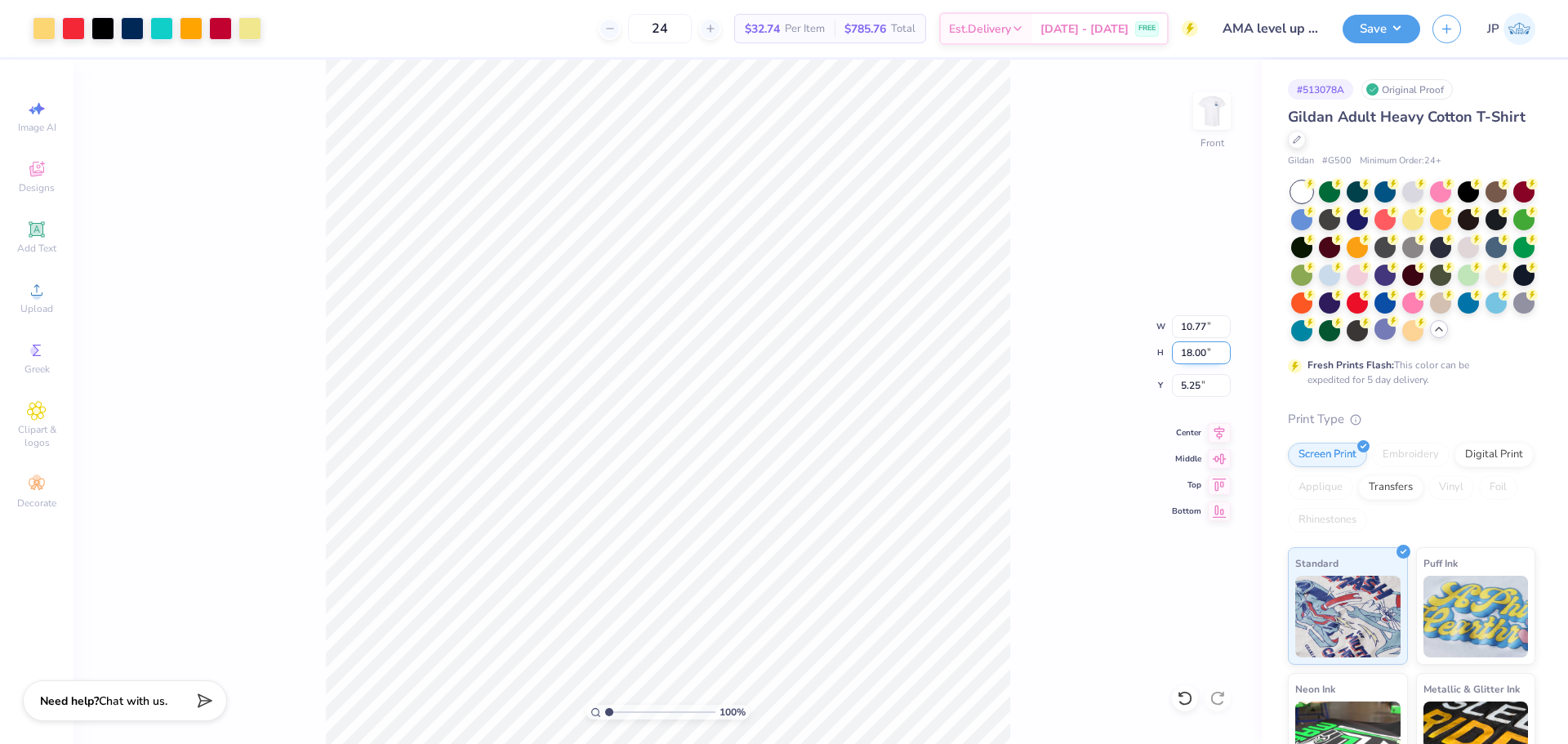
click at [1197, 355] on input "18.00" at bounding box center [1202, 352] width 59 height 22
type input "15"
type input "8.97"
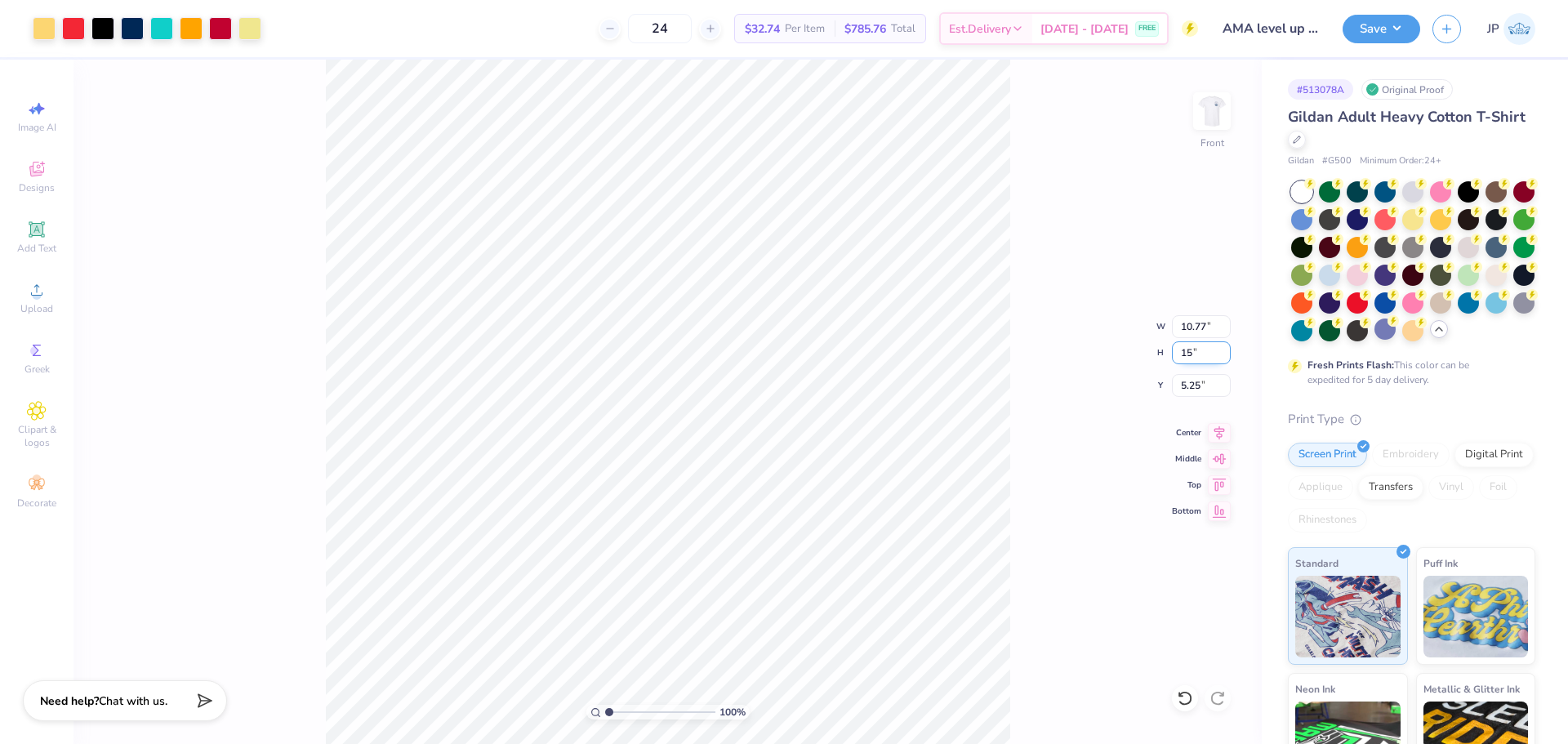
type input "15.00"
click at [1201, 387] on input "6.75" at bounding box center [1202, 384] width 59 height 22
click at [1199, 386] on input "6.75" at bounding box center [1202, 384] width 59 height 22
click at [1189, 383] on input "6.75" at bounding box center [1202, 384] width 59 height 22
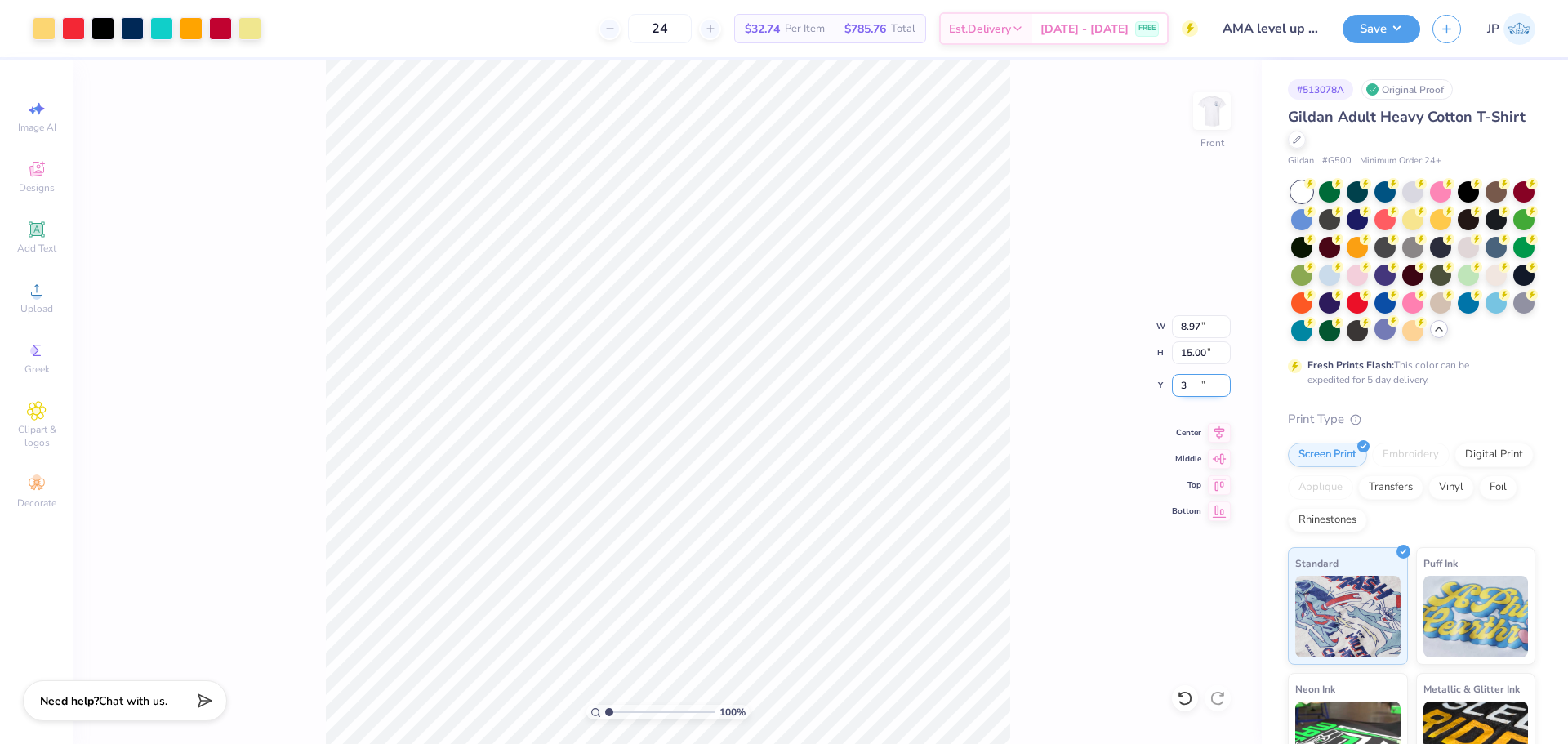
type input "3.00"
click at [1191, 375] on input "3.00" at bounding box center [1202, 384] width 59 height 22
type input "2.00"
click at [1216, 107] on img at bounding box center [1212, 111] width 65 height 65
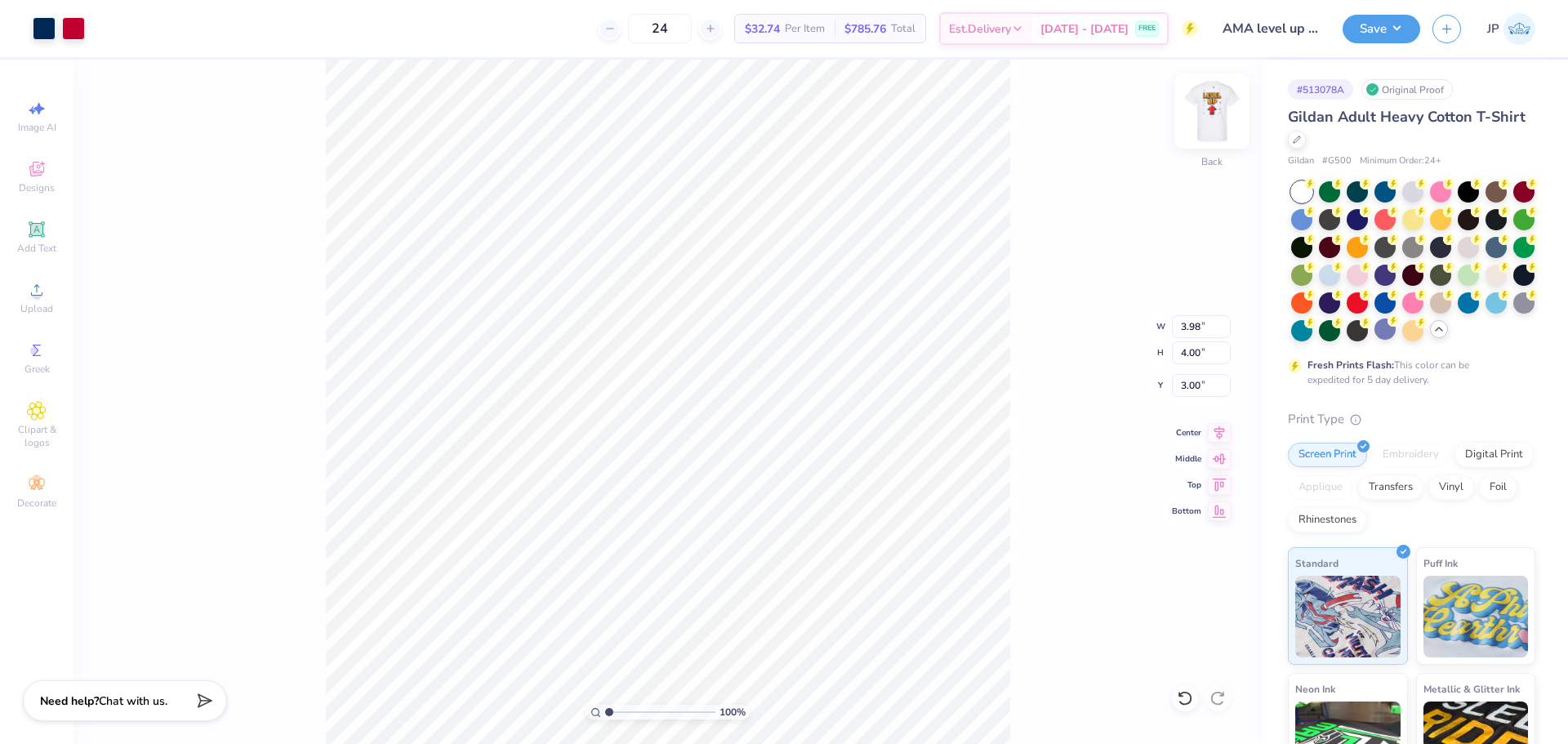
click at [1213, 103] on img at bounding box center [1212, 111] width 65 height 65
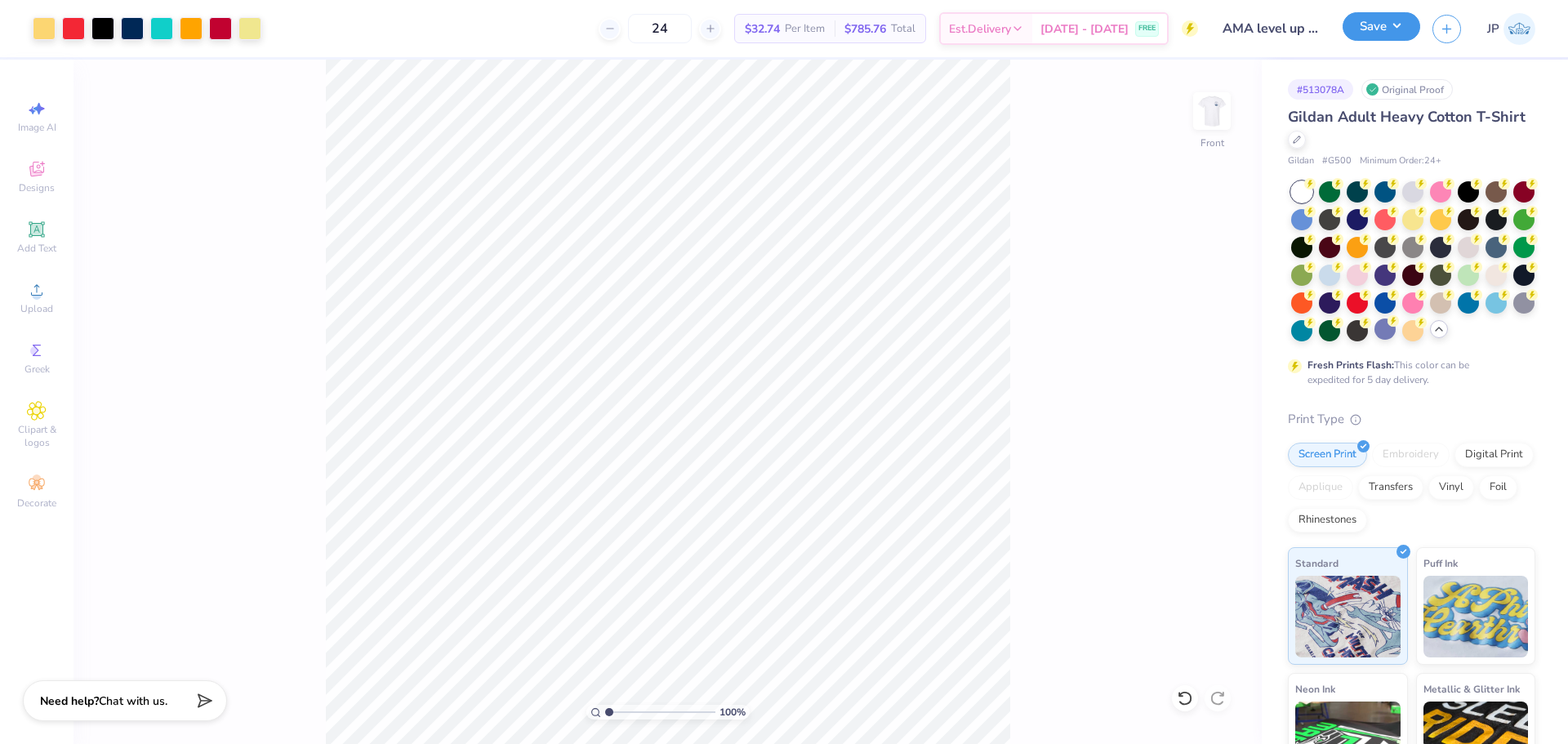
click at [1391, 30] on button "Save" at bounding box center [1381, 27] width 77 height 28
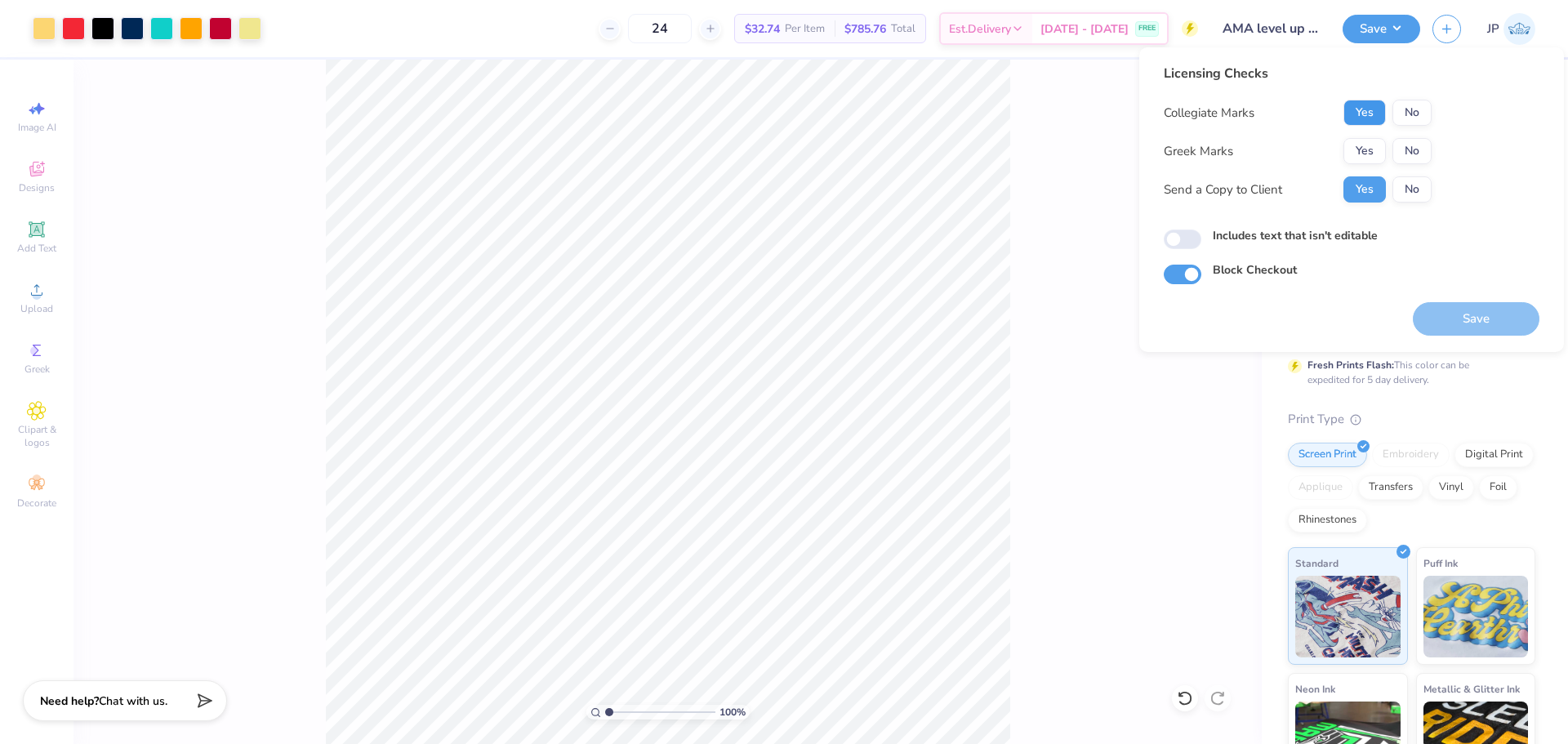
click at [1379, 117] on button "Yes" at bounding box center [1365, 112] width 42 height 26
click at [1402, 146] on button "No" at bounding box center [1411, 151] width 39 height 26
drag, startPoint x: 1499, startPoint y: 317, endPoint x: 1131, endPoint y: 160, distance: 400.1
click at [1498, 317] on button "Save" at bounding box center [1476, 319] width 127 height 33
